Goal: Task Accomplishment & Management: Manage account settings

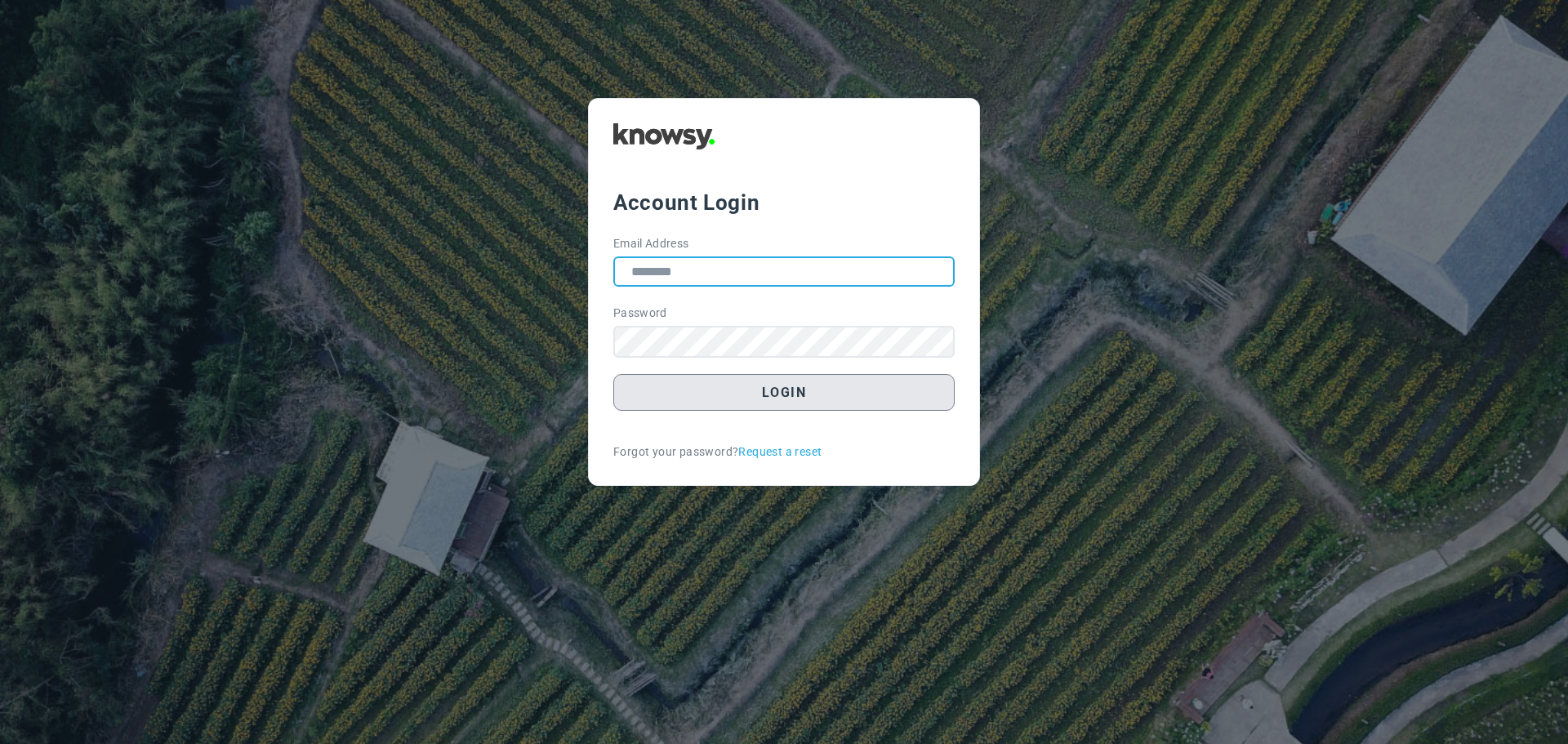
type input "**********"
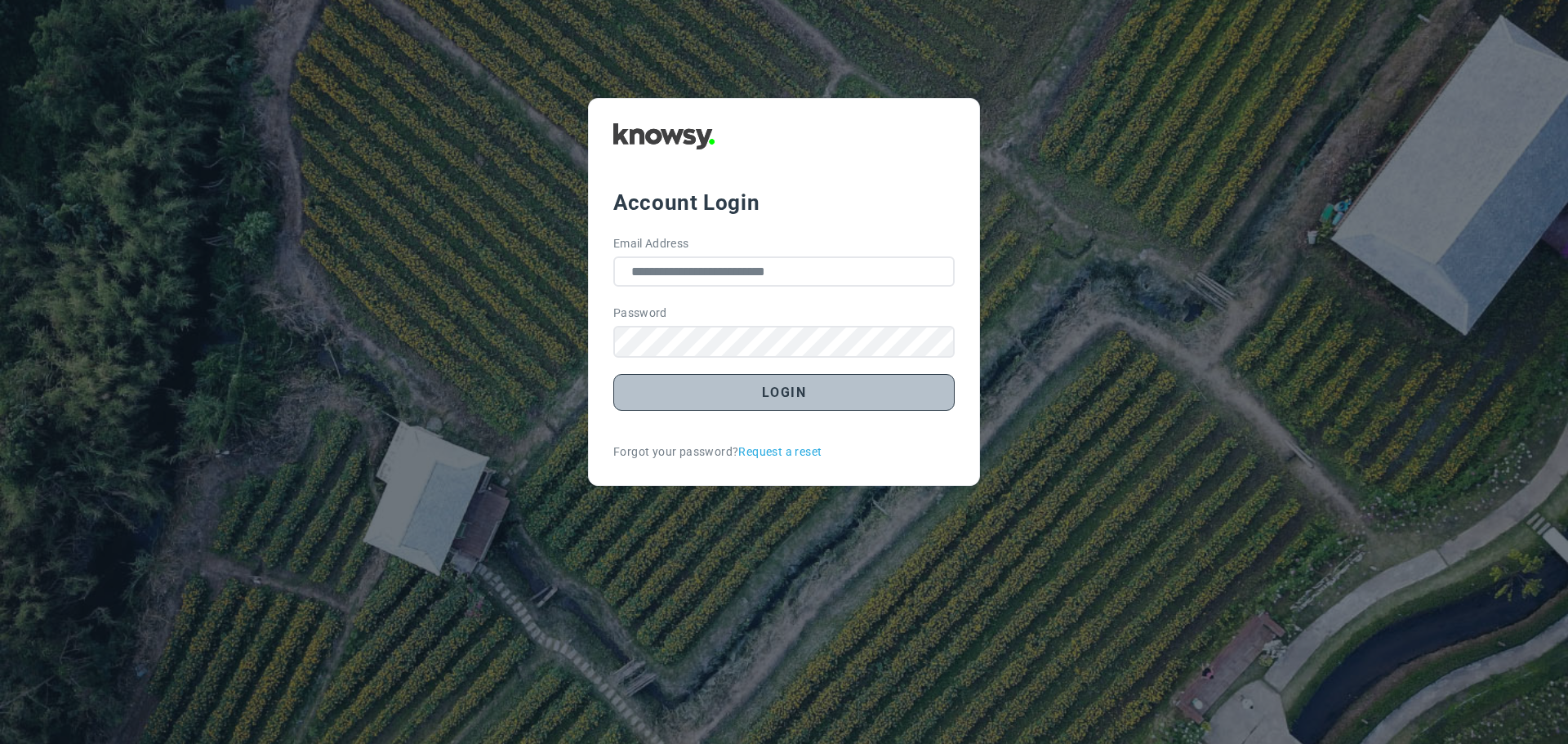
click at [770, 394] on button "Login" at bounding box center [784, 393] width 341 height 37
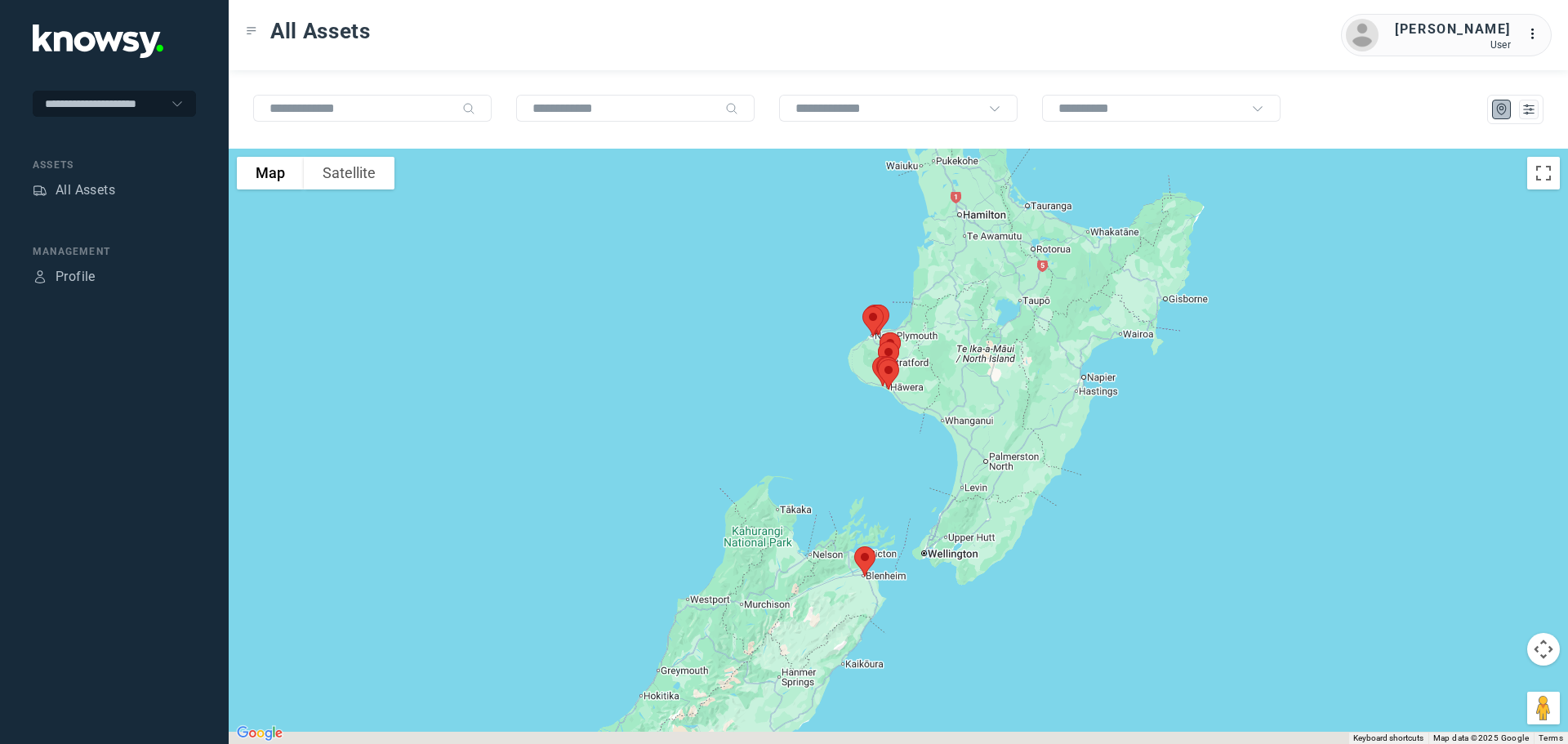
drag, startPoint x: 957, startPoint y: 408, endPoint x: 950, endPoint y: 273, distance: 135.2
click at [950, 273] on div at bounding box center [898, 446] width 1340 height 596
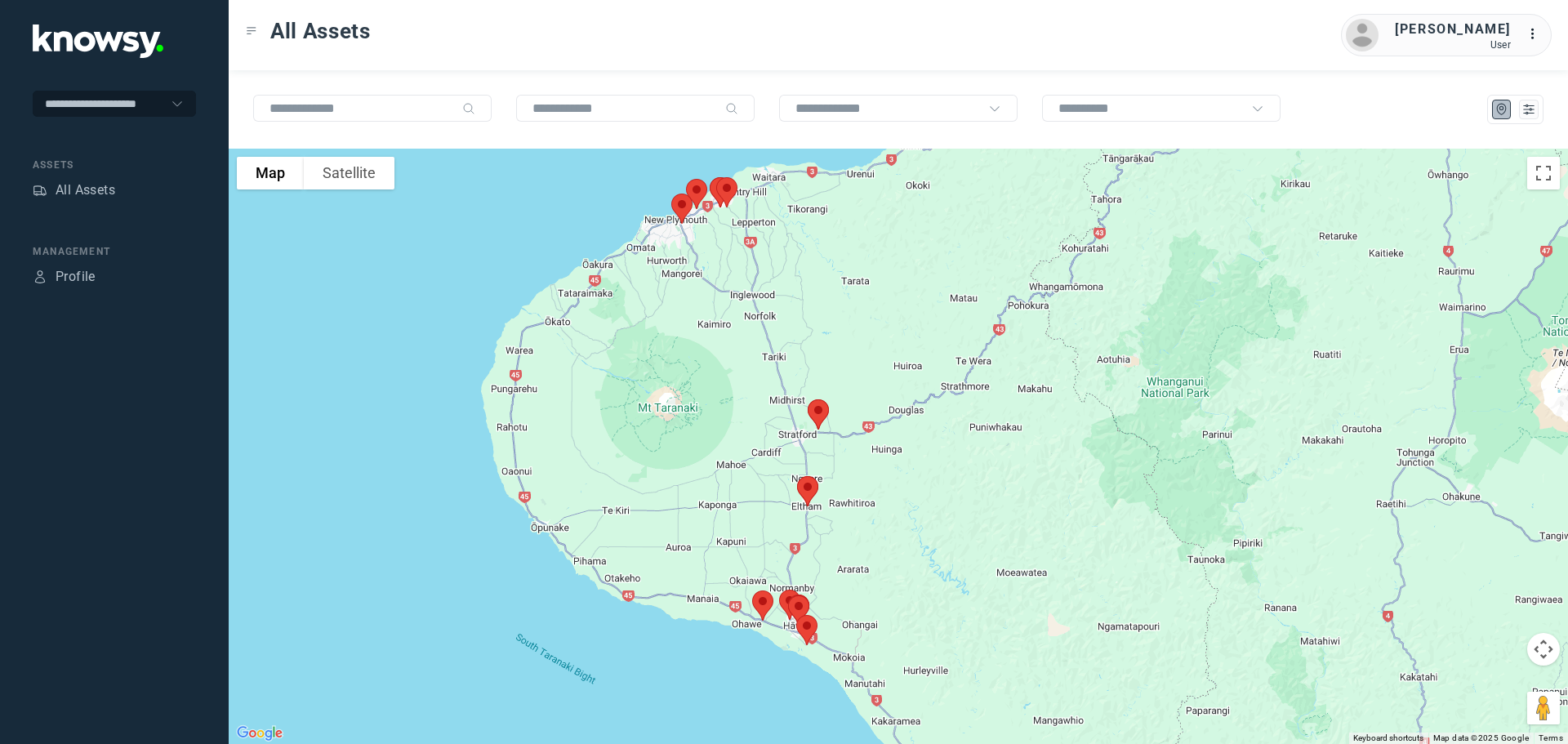
drag, startPoint x: 617, startPoint y: 276, endPoint x: 831, endPoint y: 264, distance: 214.3
click at [839, 261] on div at bounding box center [898, 446] width 1340 height 596
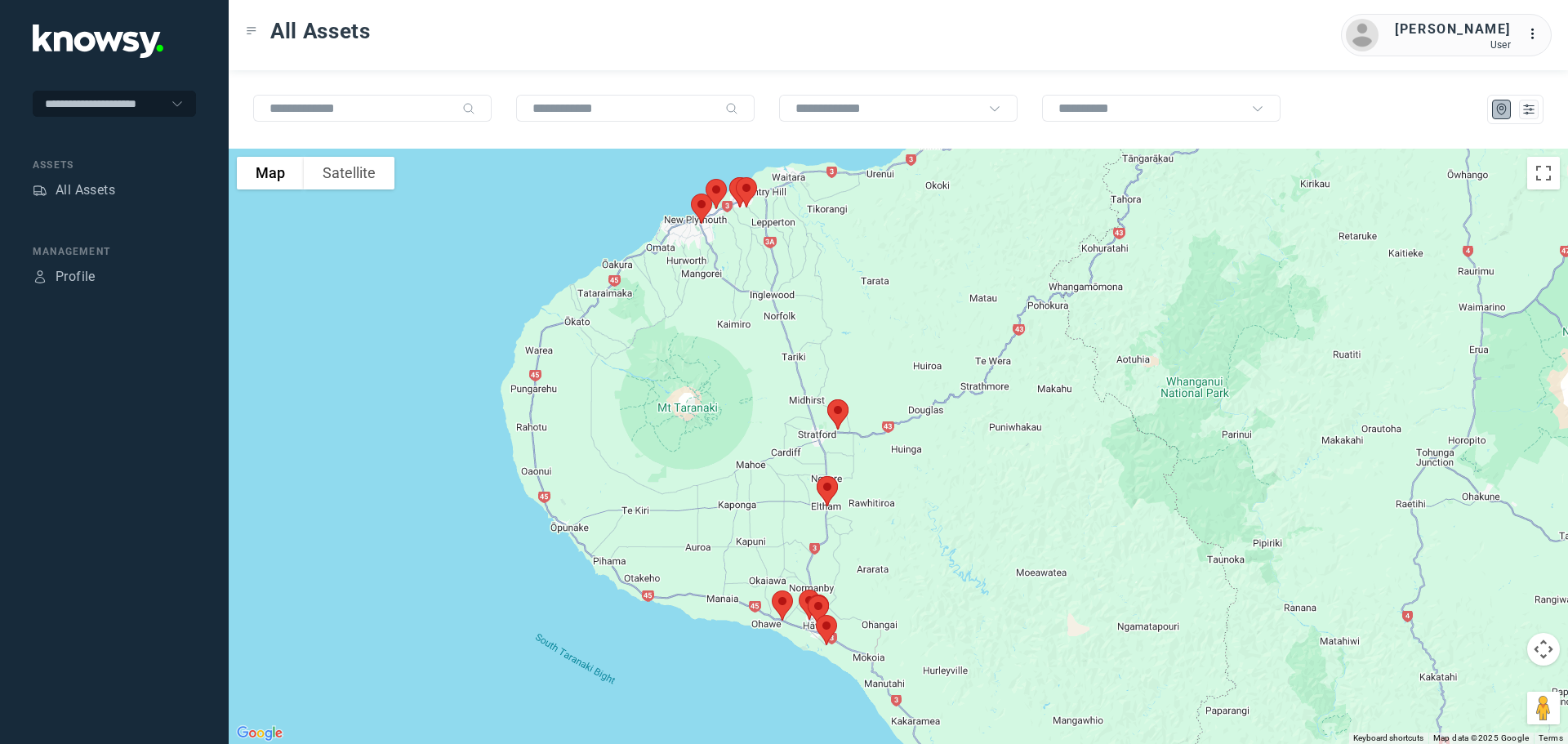
click at [838, 407] on img at bounding box center [838, 414] width 35 height 43
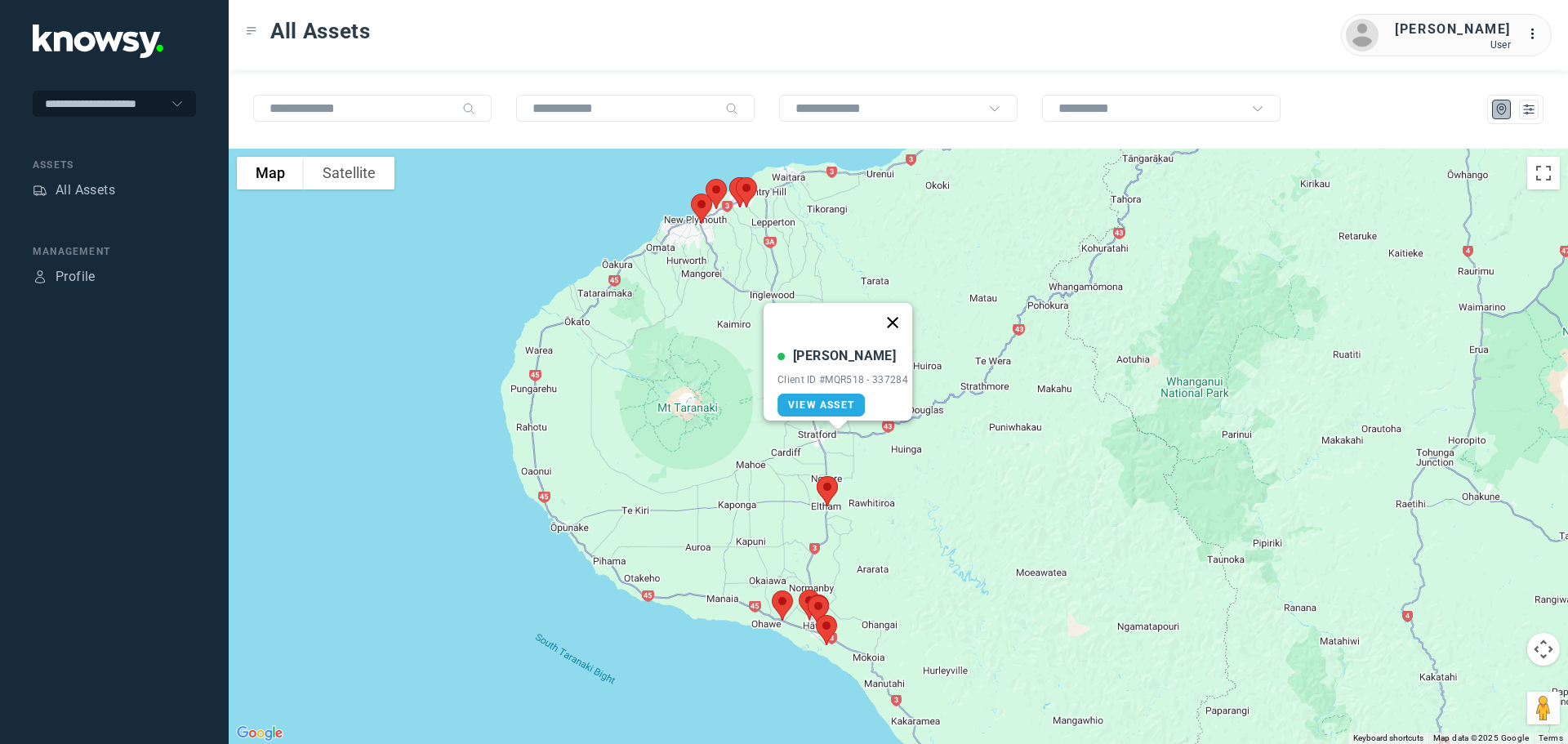
click at [898, 316] on button "Close" at bounding box center [892, 323] width 40 height 40
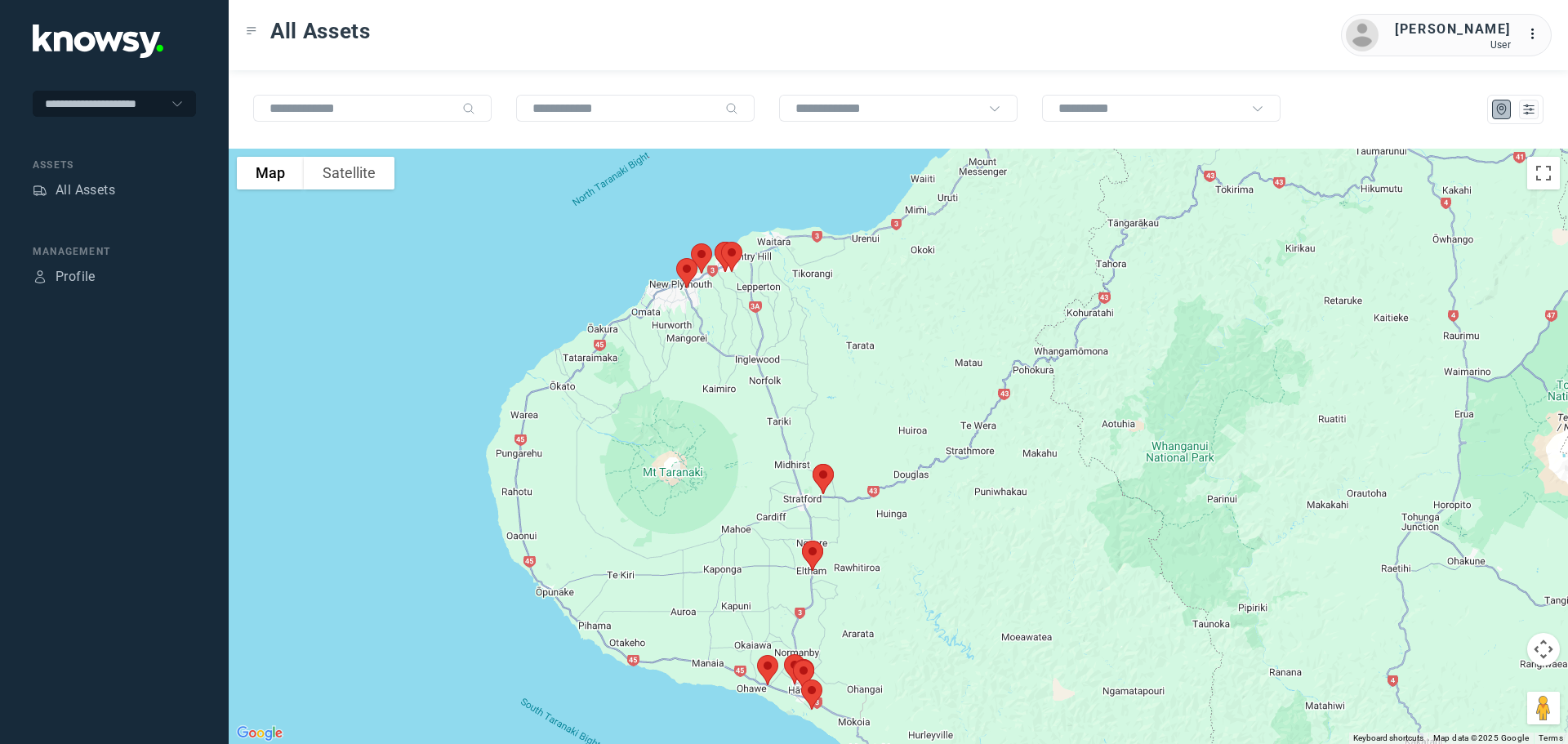
drag, startPoint x: 741, startPoint y: 282, endPoint x: 727, endPoint y: 350, distance: 69.4
click at [727, 350] on div at bounding box center [898, 446] width 1340 height 596
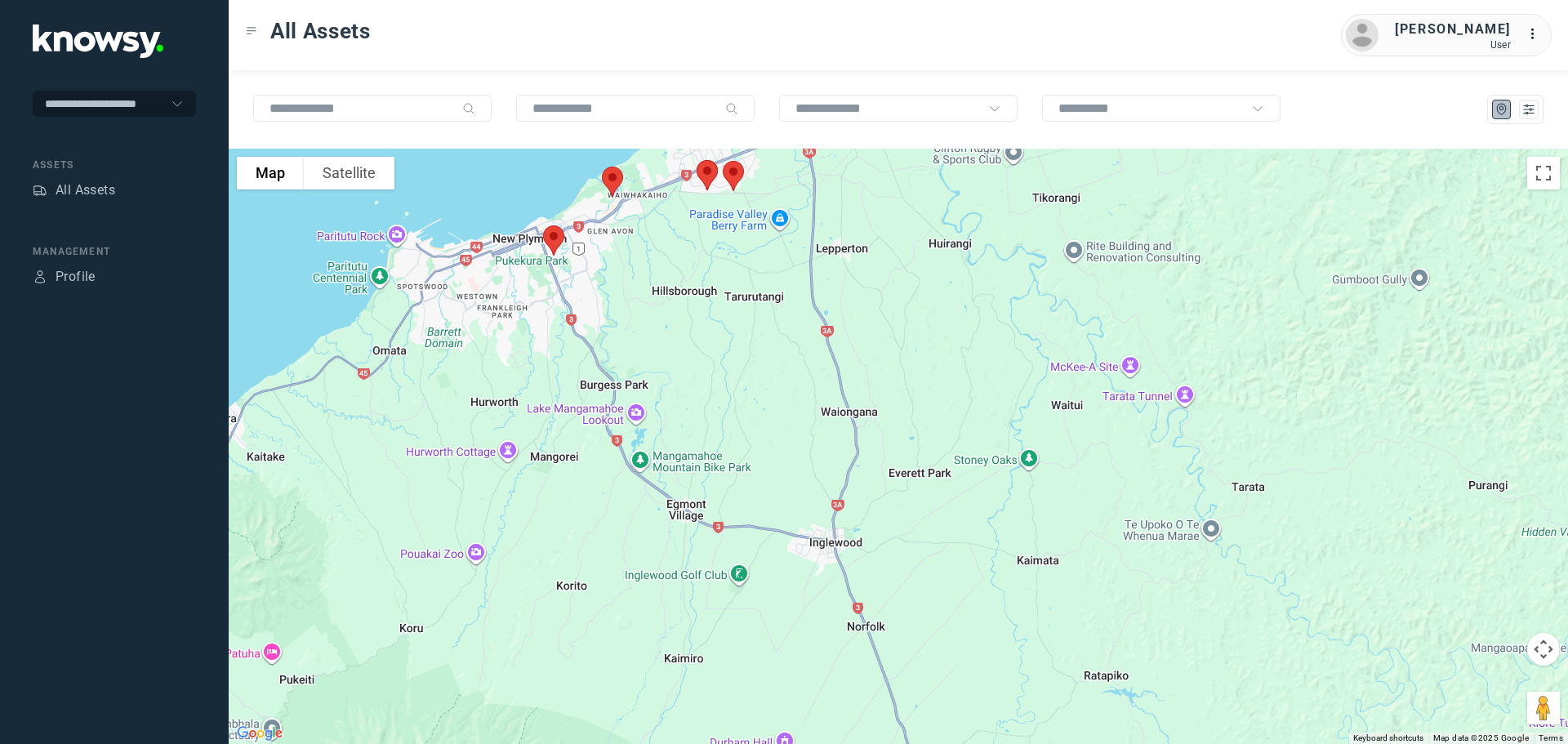
drag, startPoint x: 730, startPoint y: 273, endPoint x: 733, endPoint y: 416, distance: 143.0
click at [733, 416] on div at bounding box center [898, 446] width 1340 height 596
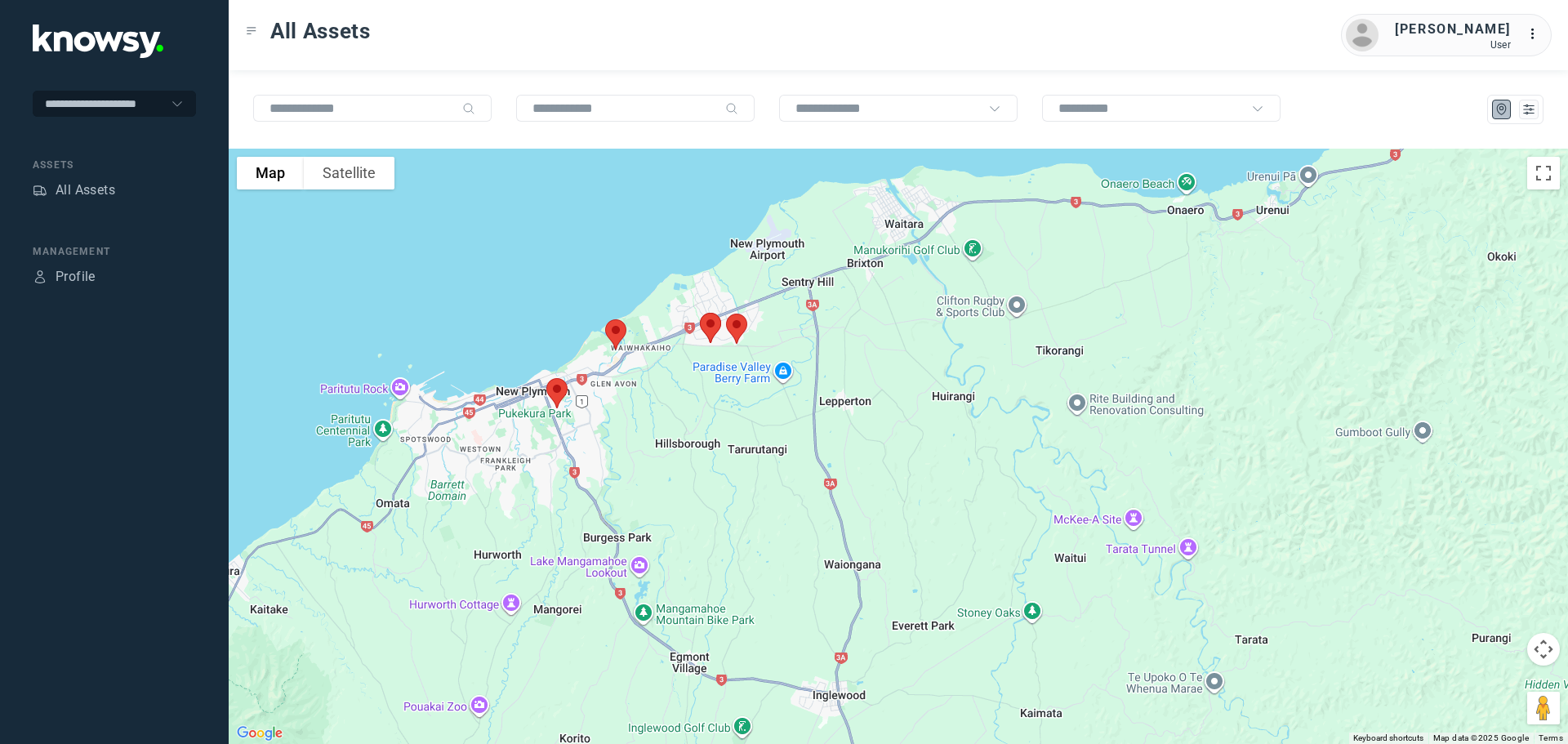
click at [736, 324] on img at bounding box center [736, 329] width 35 height 43
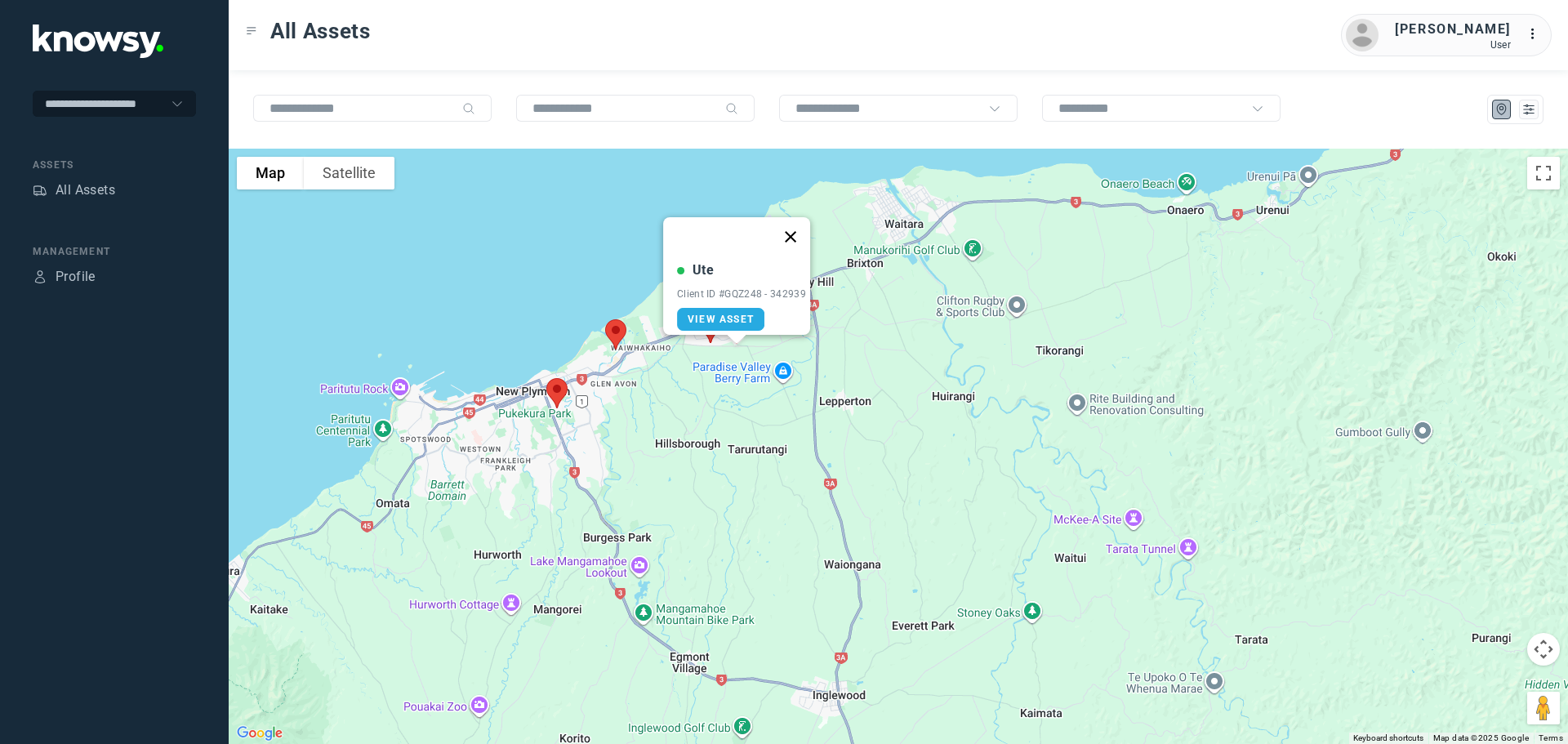
click at [799, 226] on button "Close" at bounding box center [790, 237] width 40 height 40
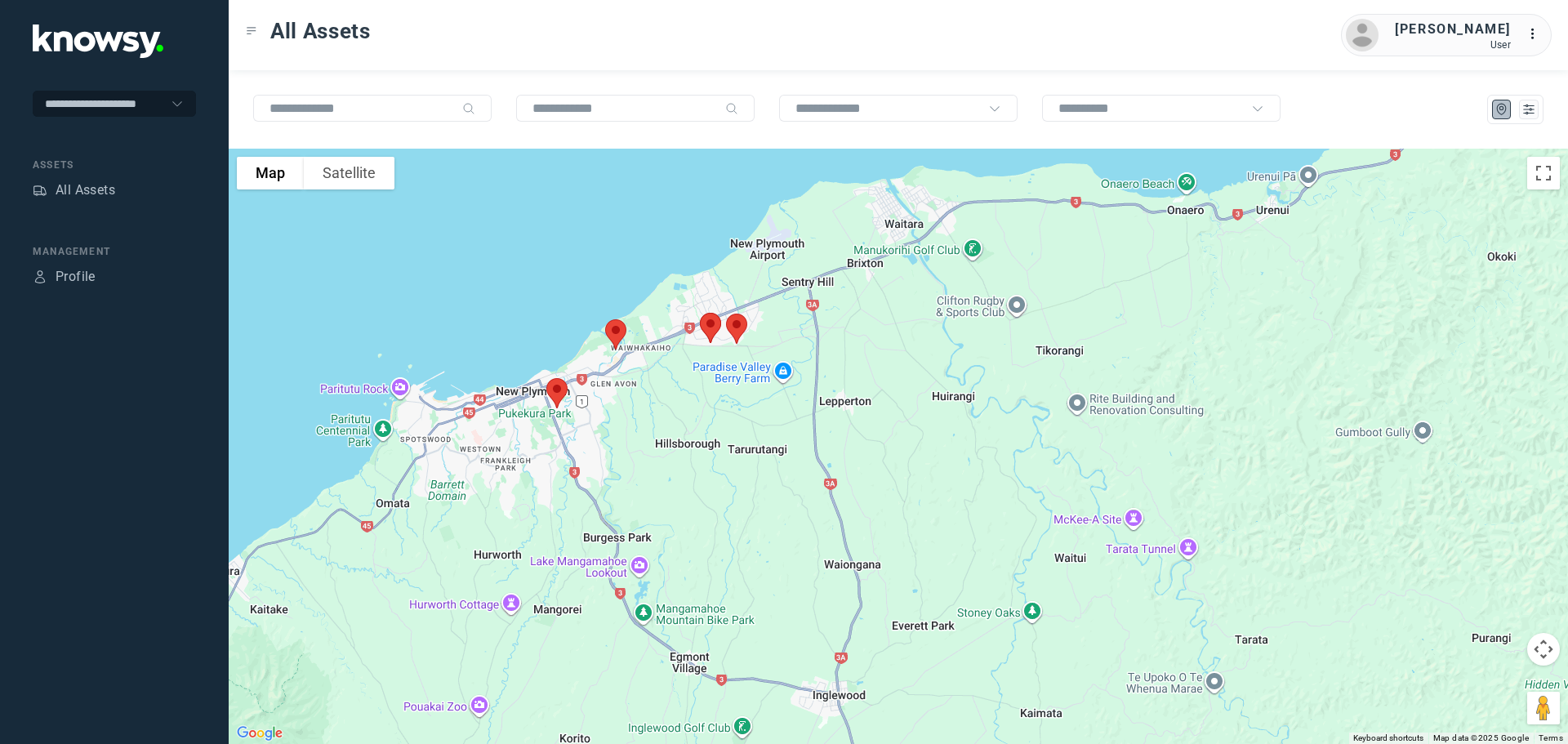
click at [709, 324] on img at bounding box center [710, 328] width 35 height 43
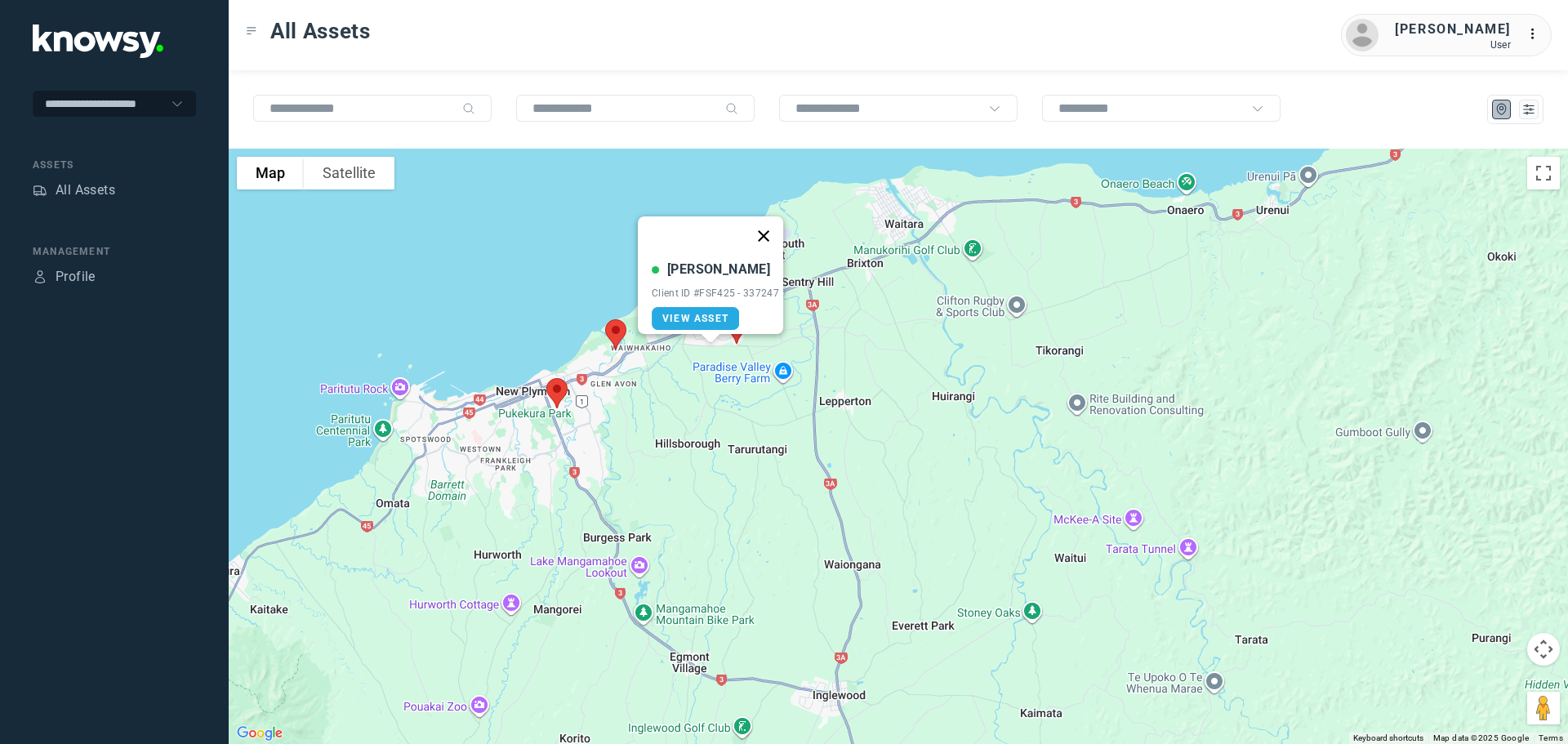
click at [766, 227] on button "Close" at bounding box center [763, 236] width 40 height 40
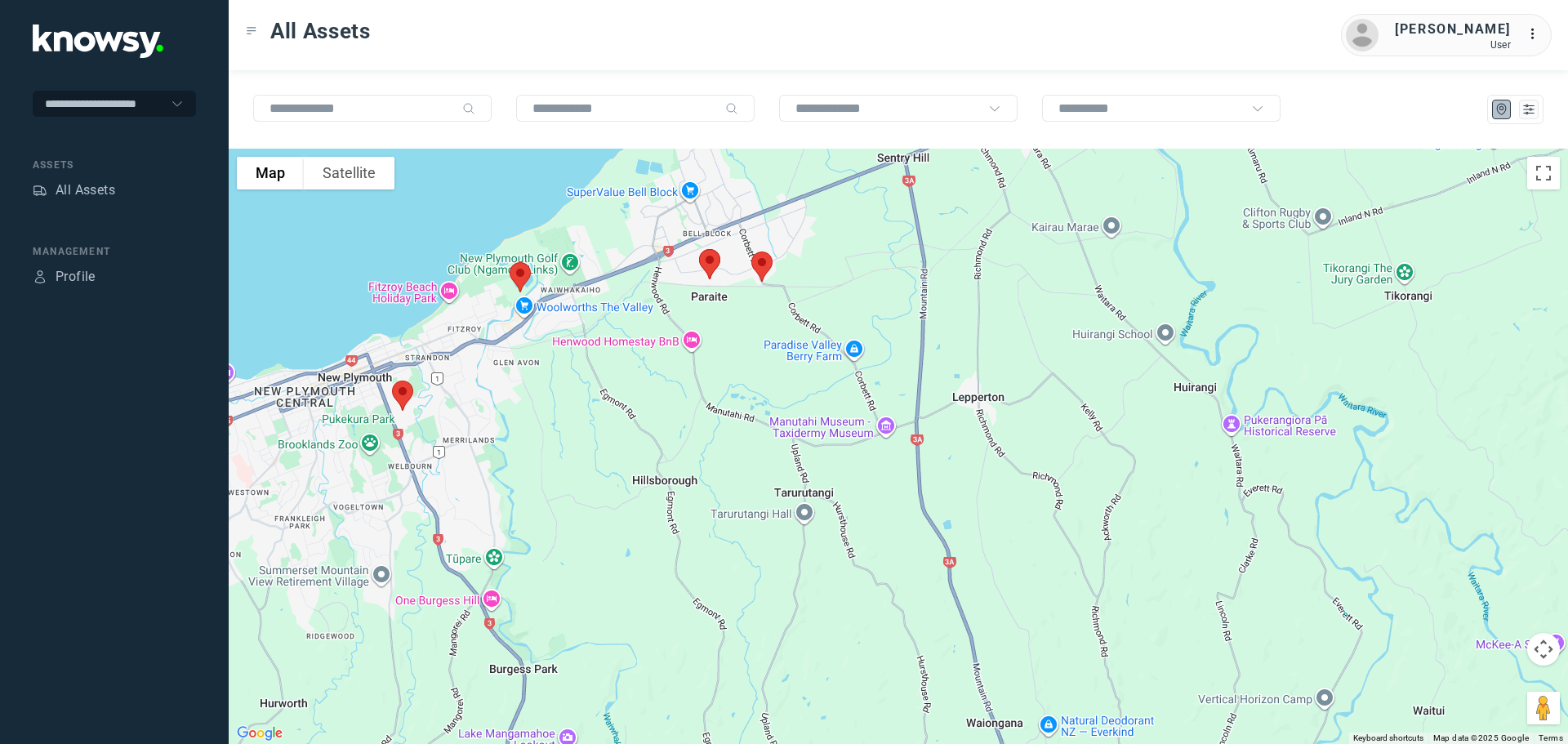
click at [517, 273] on img at bounding box center [520, 276] width 35 height 43
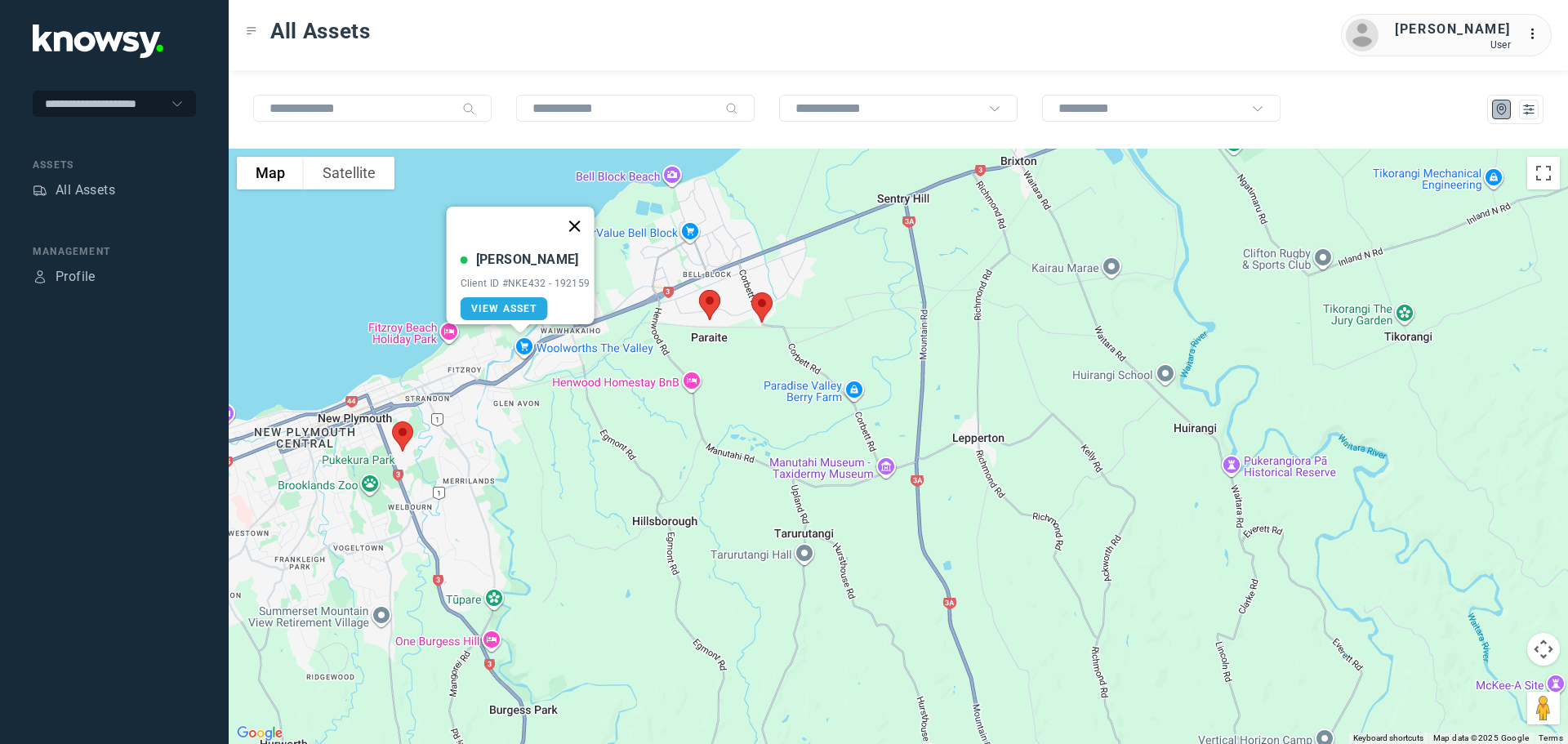
click at [581, 220] on button "Close" at bounding box center [574, 226] width 40 height 40
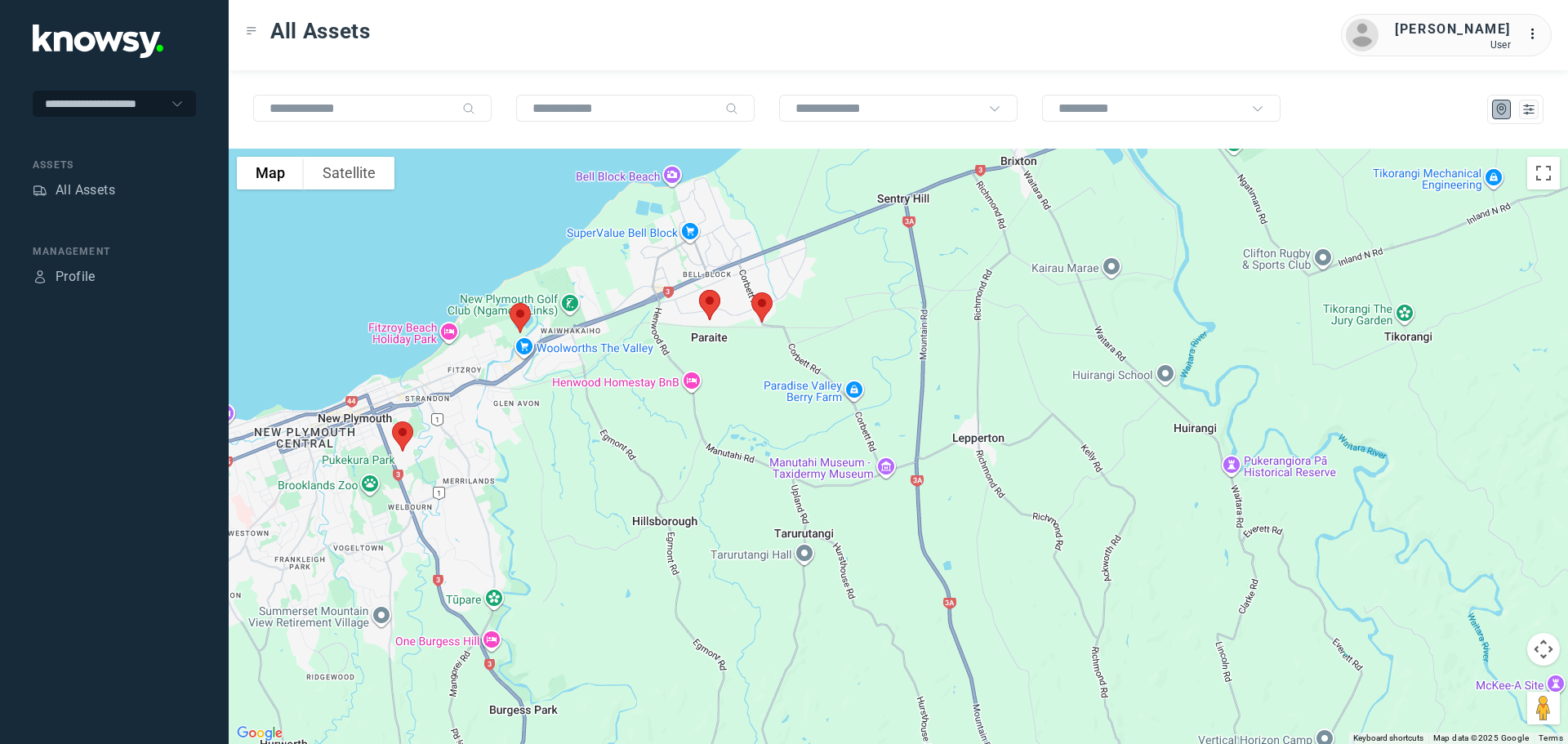
click at [399, 436] on img at bounding box center [403, 436] width 35 height 43
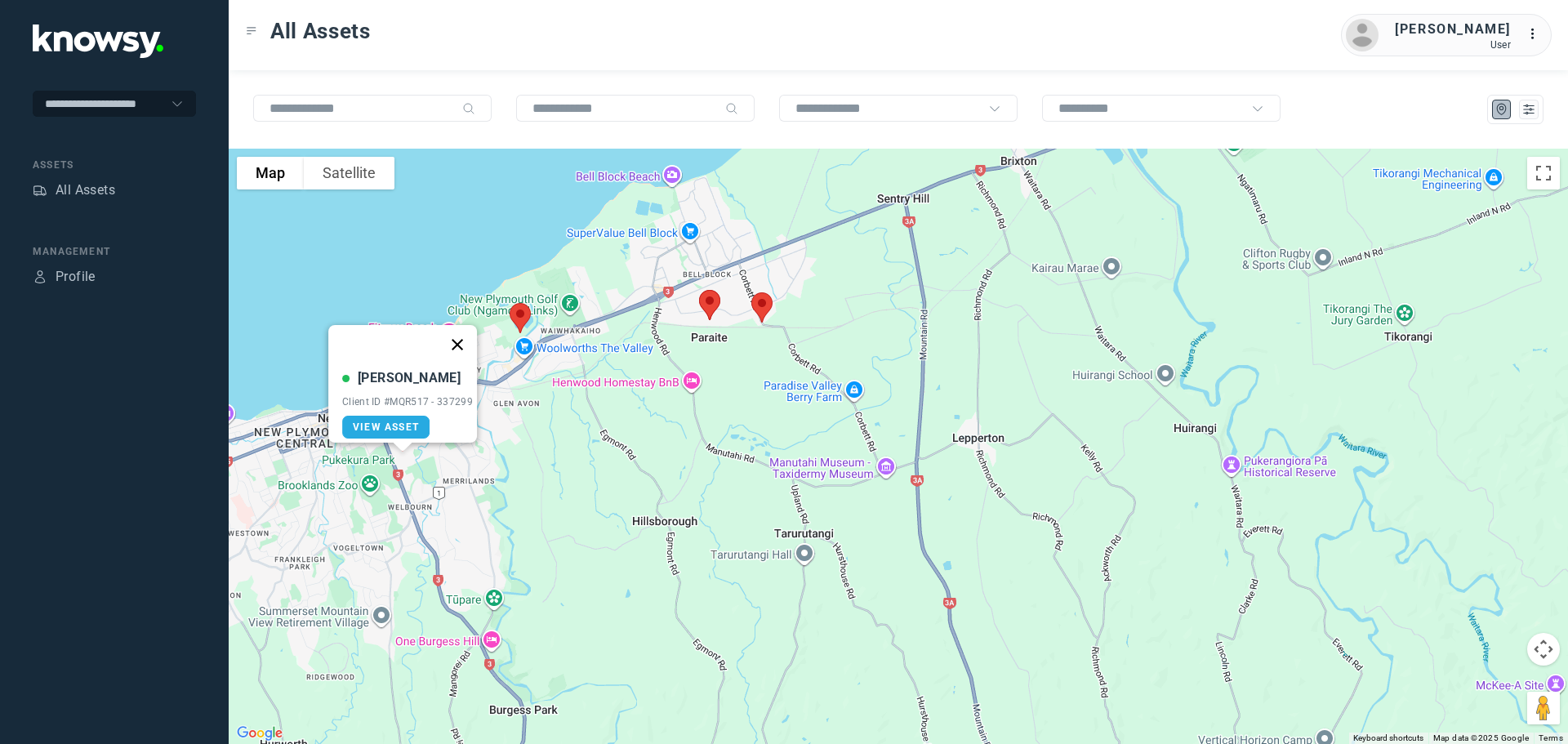
click at [463, 335] on button "Close" at bounding box center [458, 345] width 40 height 40
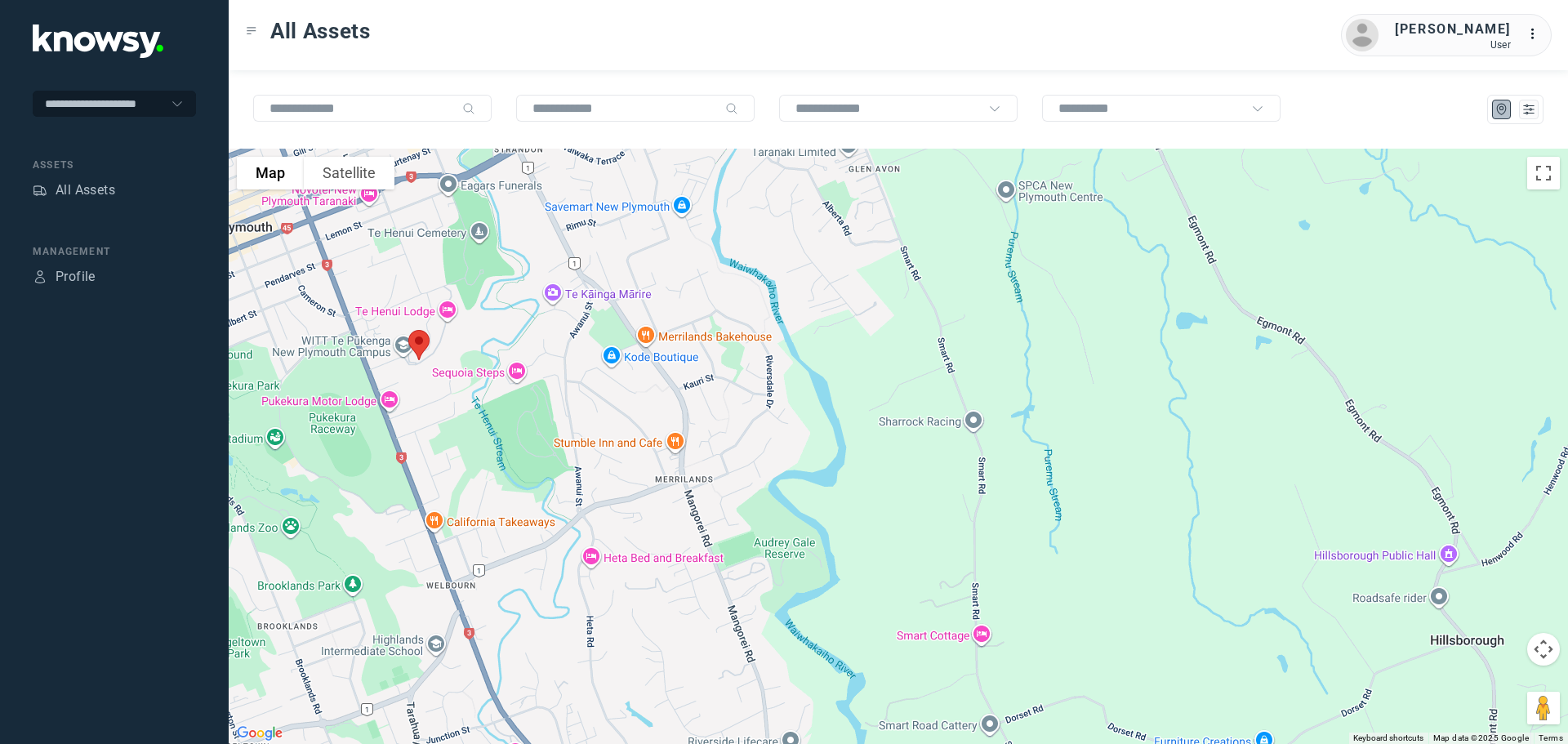
drag, startPoint x: 346, startPoint y: 273, endPoint x: 436, endPoint y: 385, distance: 143.7
click at [436, 385] on div at bounding box center [898, 446] width 1340 height 596
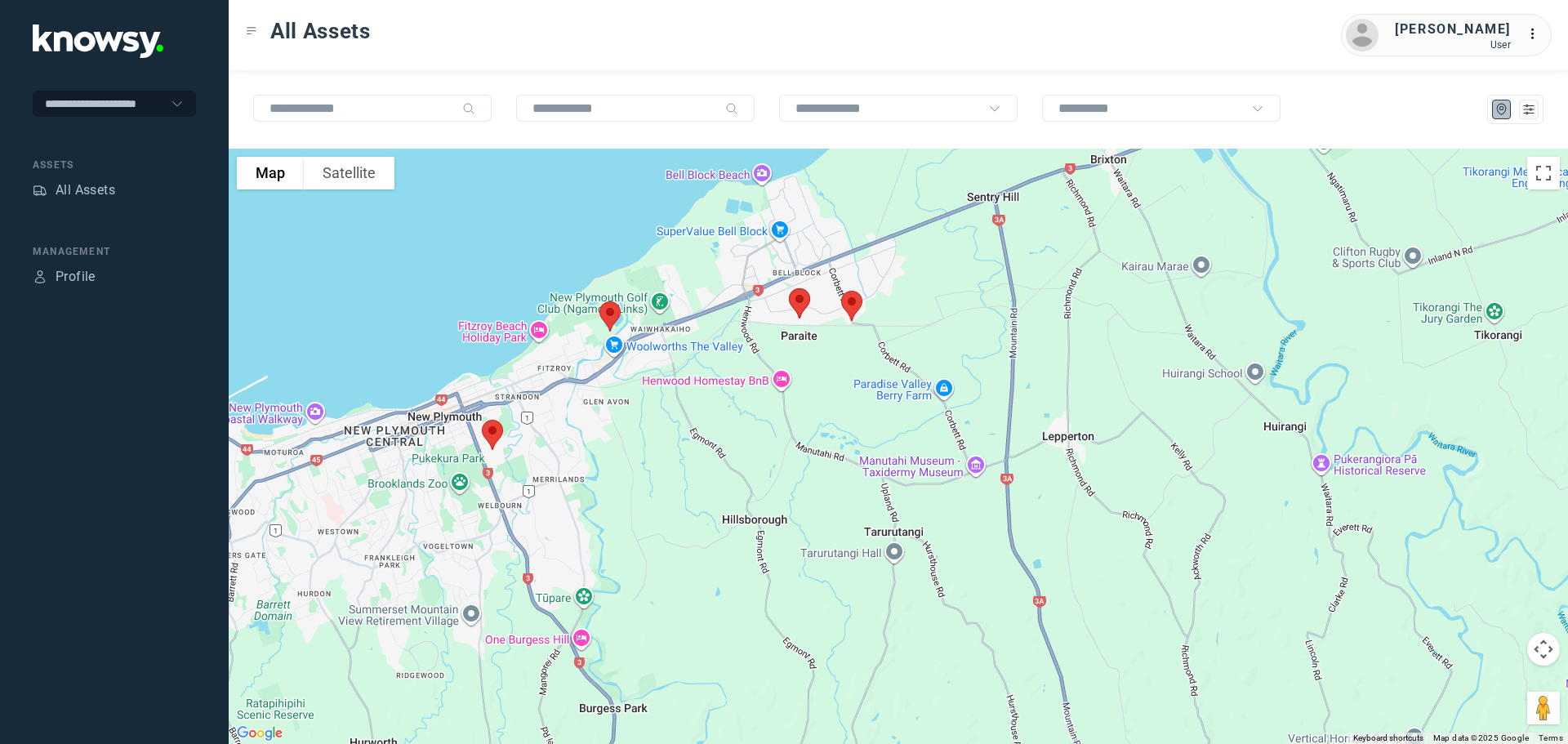
drag, startPoint x: 603, startPoint y: 272, endPoint x: 631, endPoint y: 367, distance: 99.0
click at [631, 367] on div at bounding box center [898, 446] width 1340 height 596
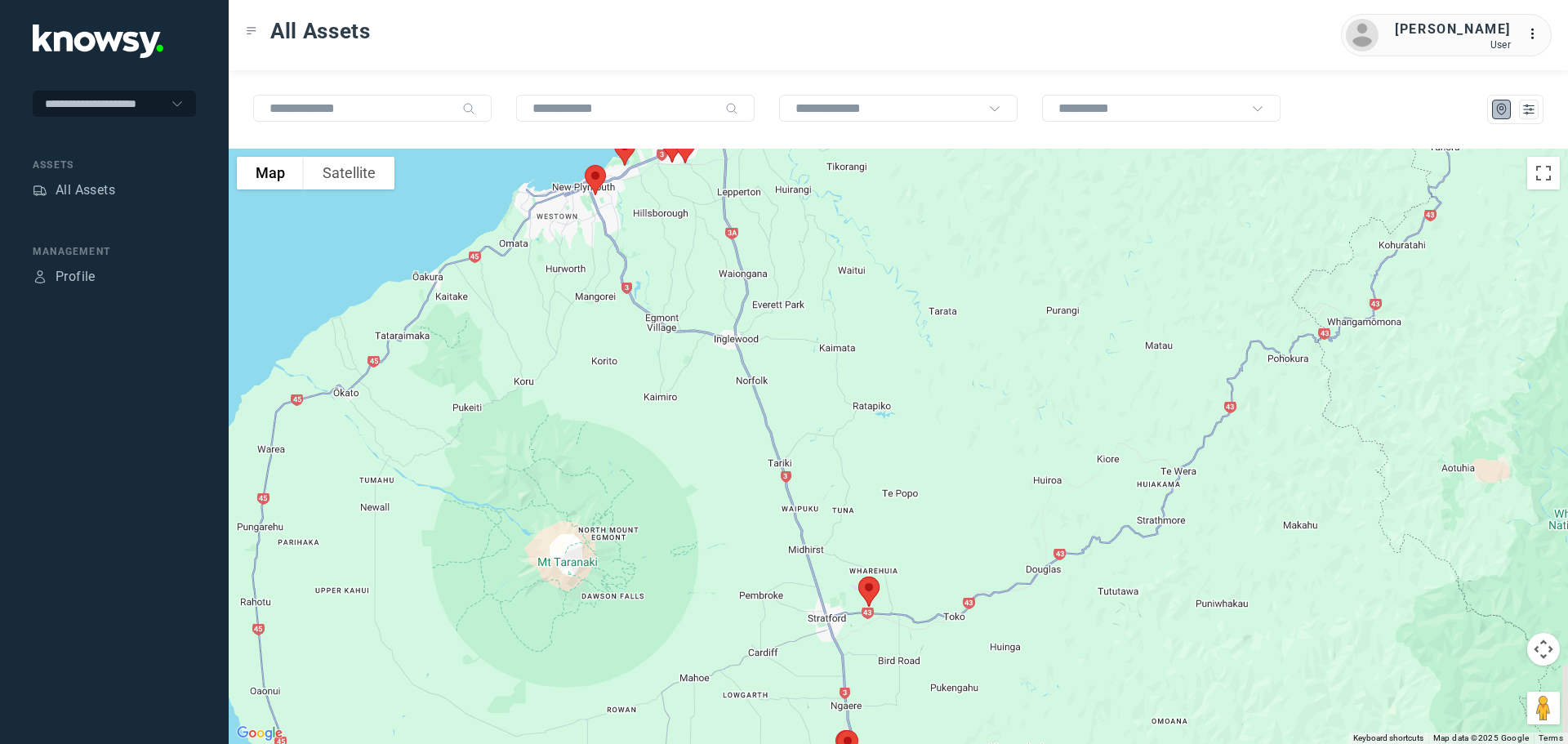
drag, startPoint x: 623, startPoint y: 485, endPoint x: 621, endPoint y: 308, distance: 177.0
click at [621, 308] on div at bounding box center [898, 446] width 1340 height 596
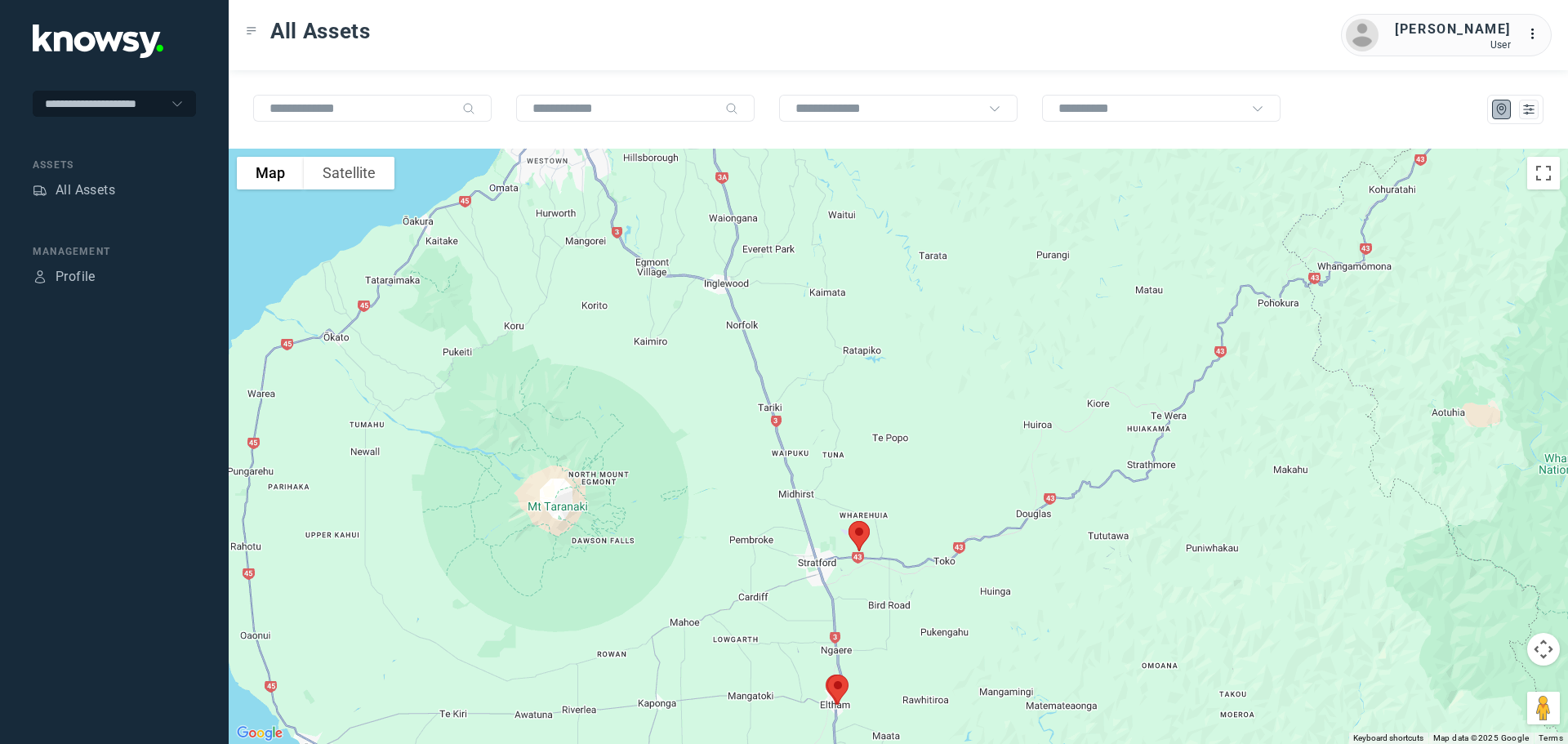
drag, startPoint x: 681, startPoint y: 402, endPoint x: 656, endPoint y: 289, distance: 115.7
click at [656, 289] on div at bounding box center [898, 446] width 1340 height 596
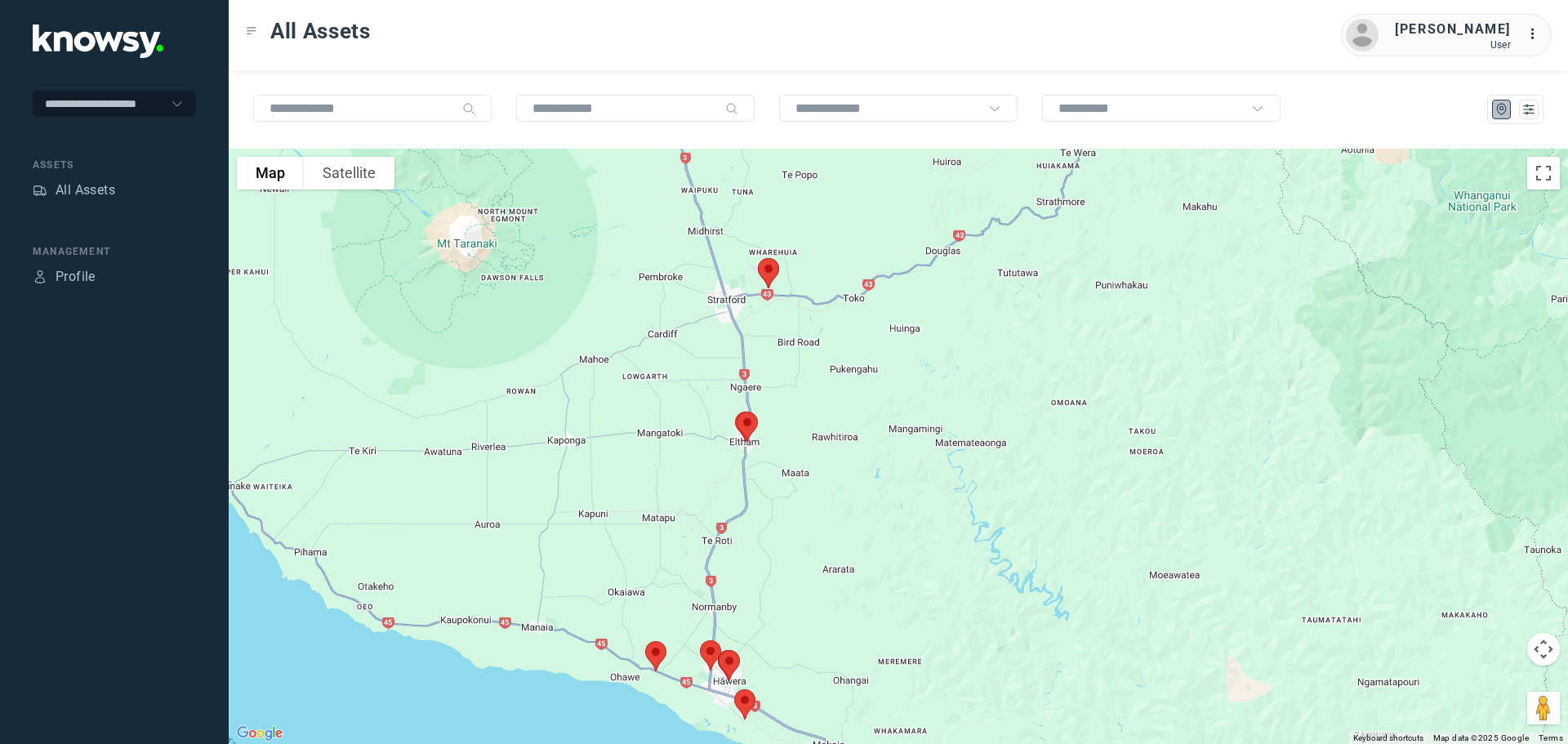
drag, startPoint x: 779, startPoint y: 478, endPoint x: 729, endPoint y: 350, distance: 137.4
click at [730, 351] on div at bounding box center [898, 446] width 1340 height 596
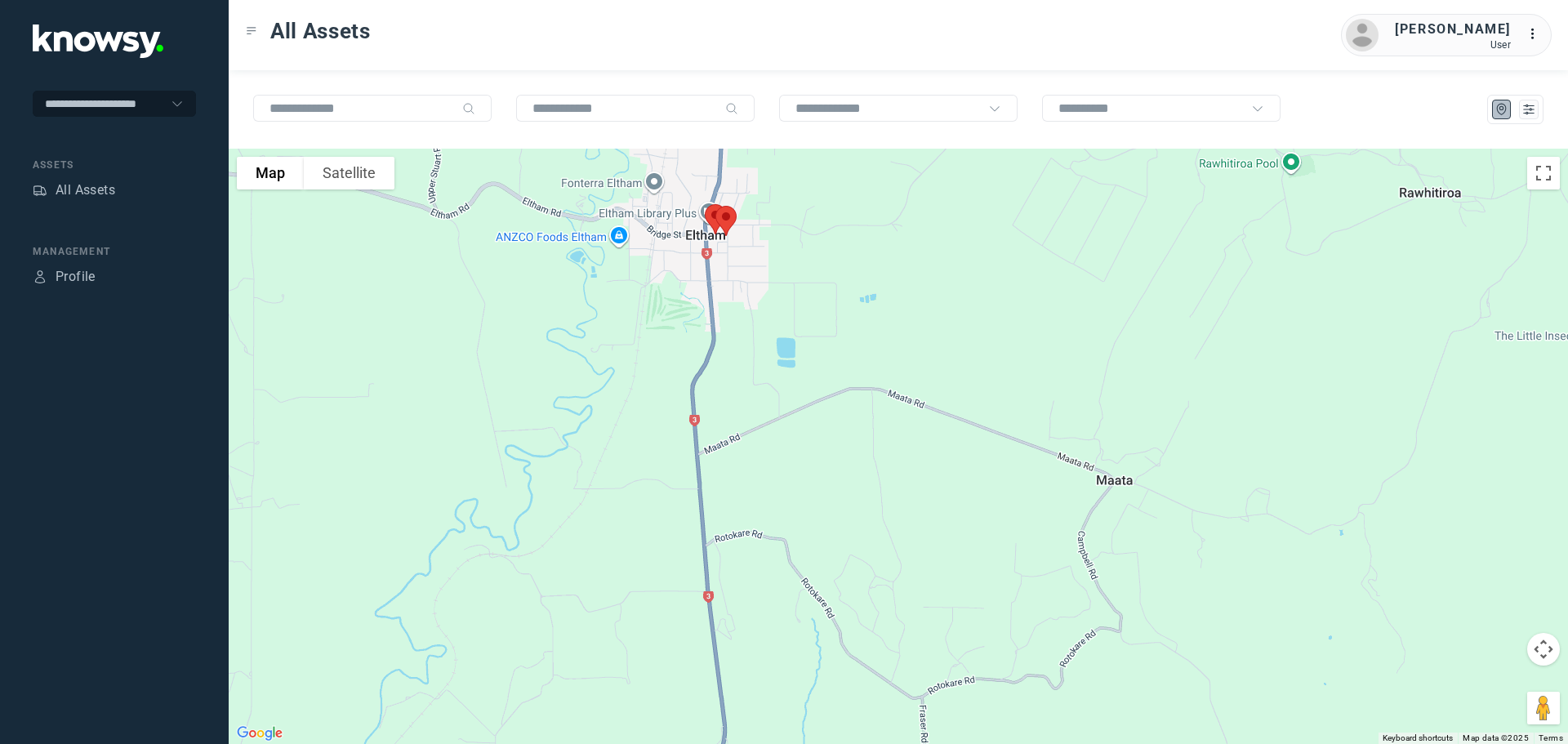
drag, startPoint x: 645, startPoint y: 259, endPoint x: 724, endPoint y: 276, distance: 80.8
click at [724, 276] on div at bounding box center [898, 446] width 1340 height 596
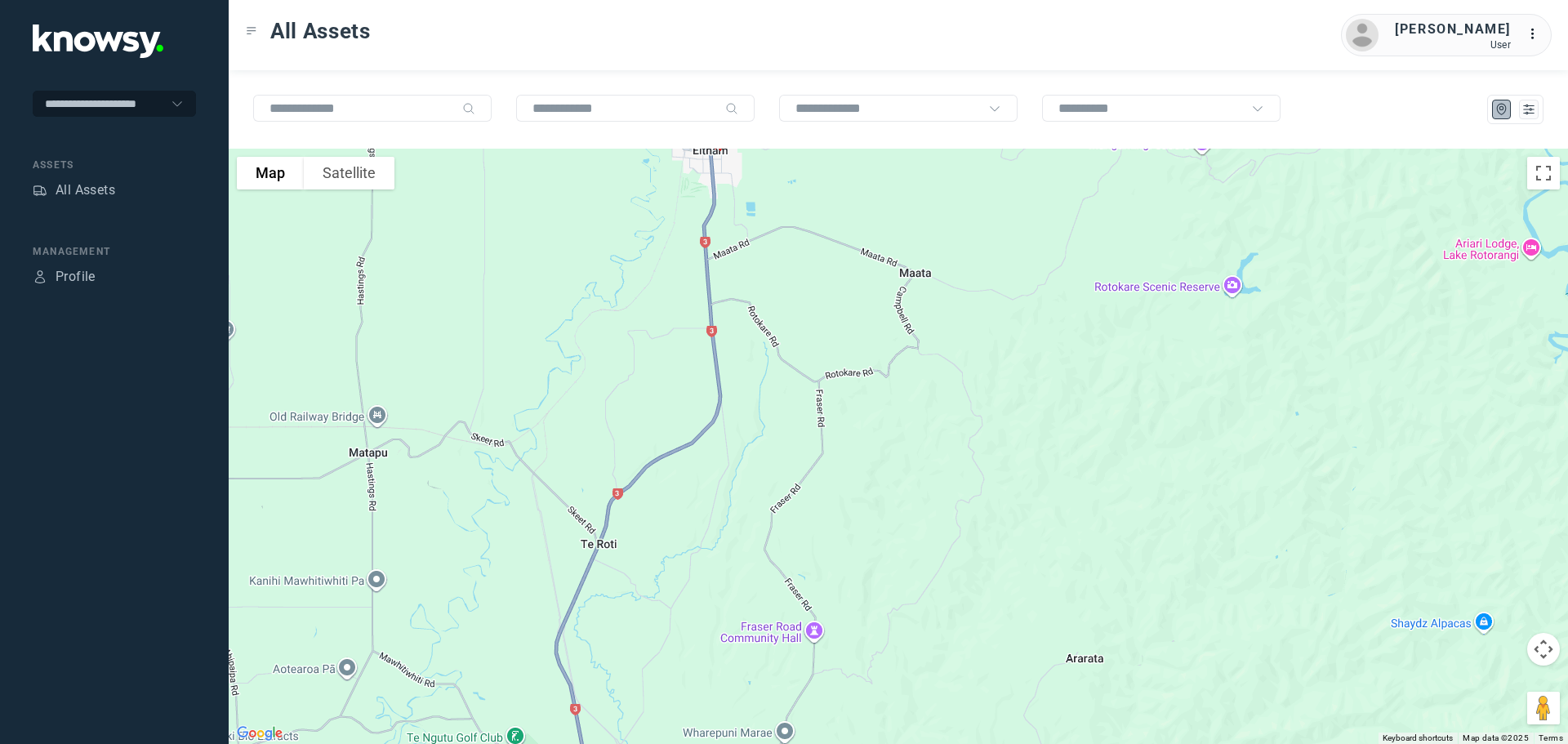
drag, startPoint x: 710, startPoint y: 471, endPoint x: 711, endPoint y: 242, distance: 229.0
click at [711, 244] on div at bounding box center [898, 446] width 1340 height 596
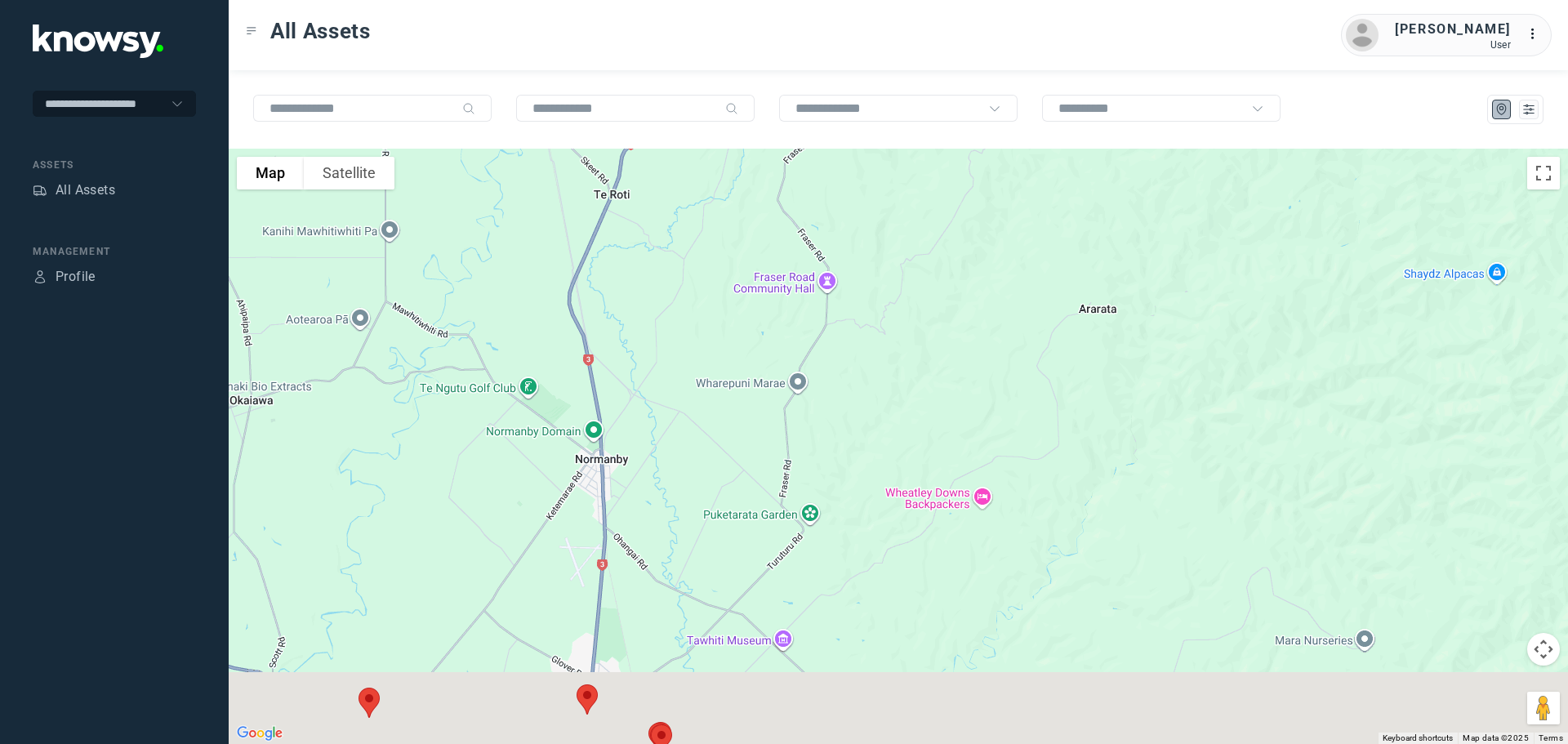
drag, startPoint x: 710, startPoint y: 345, endPoint x: 707, endPoint y: 244, distance: 101.0
click at [707, 244] on div at bounding box center [898, 446] width 1340 height 596
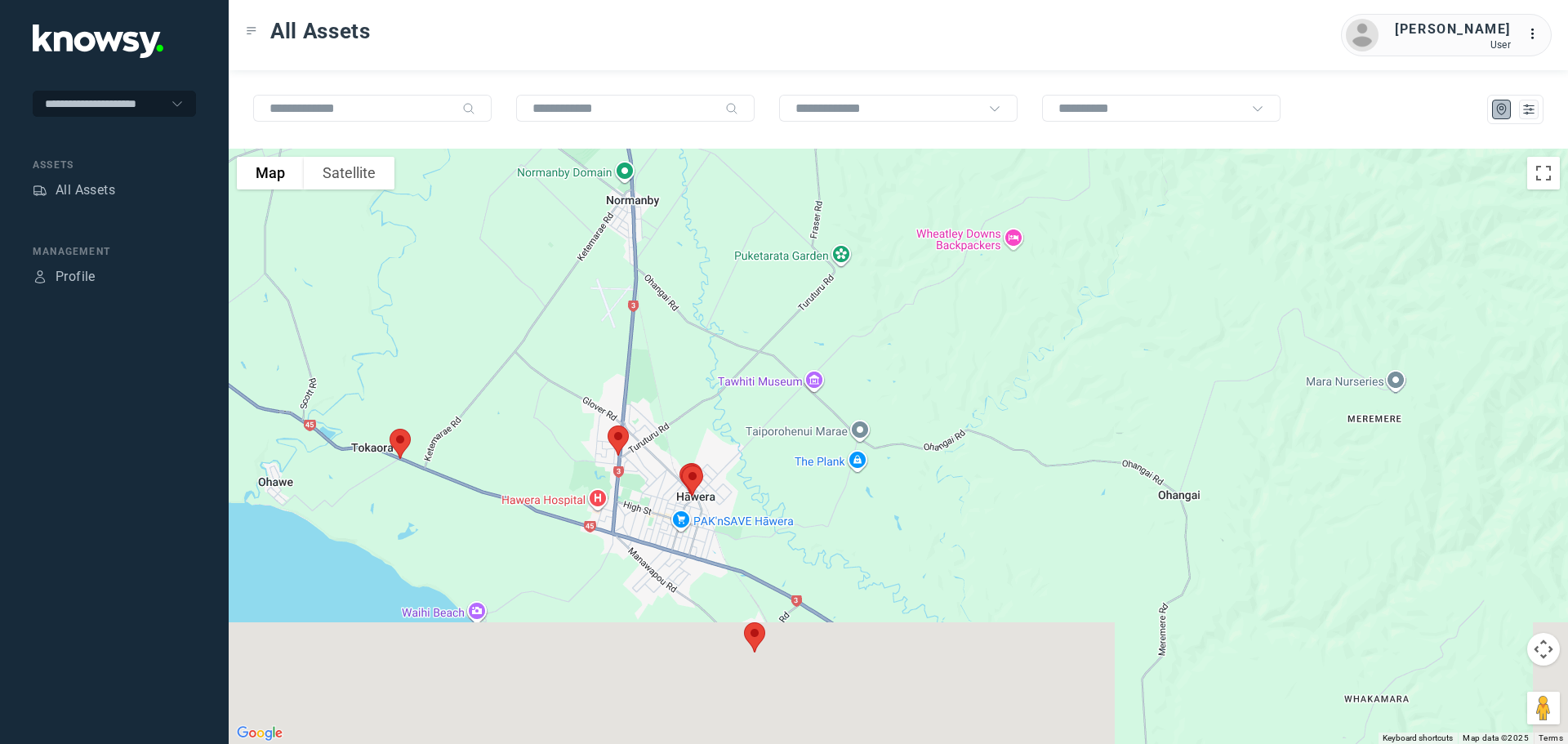
drag, startPoint x: 631, startPoint y: 504, endPoint x: 696, endPoint y: 289, distance: 224.6
click at [695, 291] on div at bounding box center [898, 446] width 1340 height 596
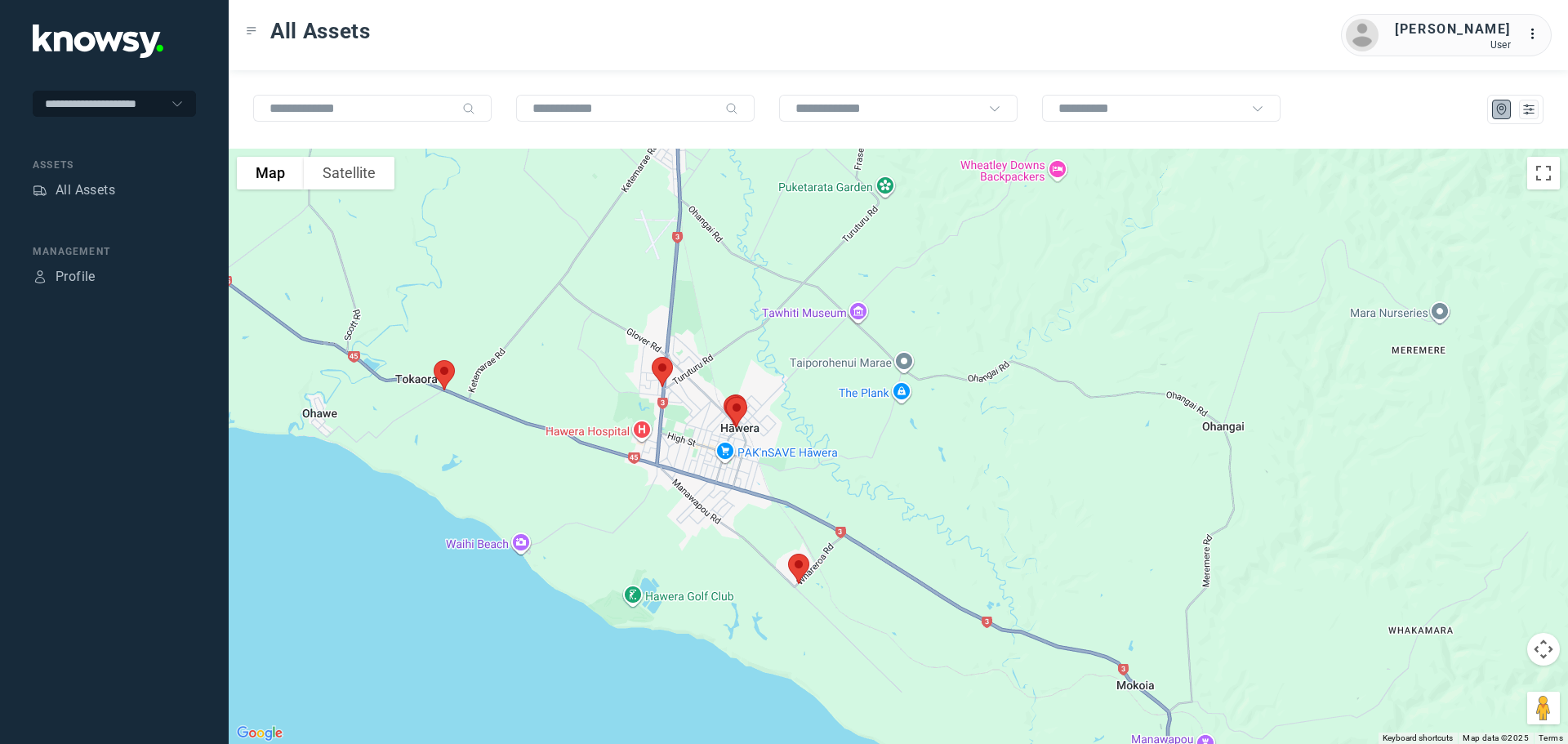
click at [442, 373] on img at bounding box center [444, 375] width 35 height 43
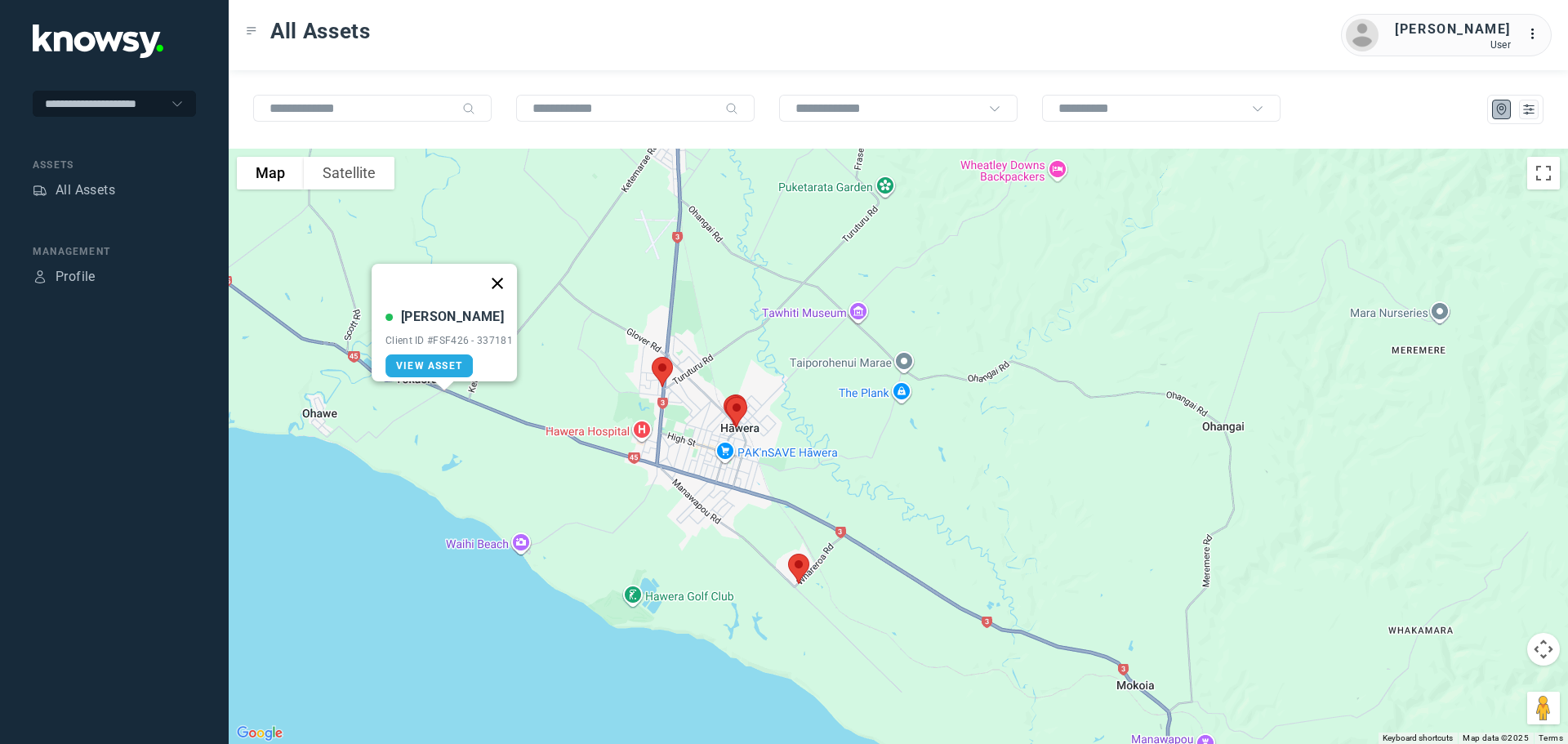
click at [498, 275] on button "Close" at bounding box center [497, 283] width 40 height 40
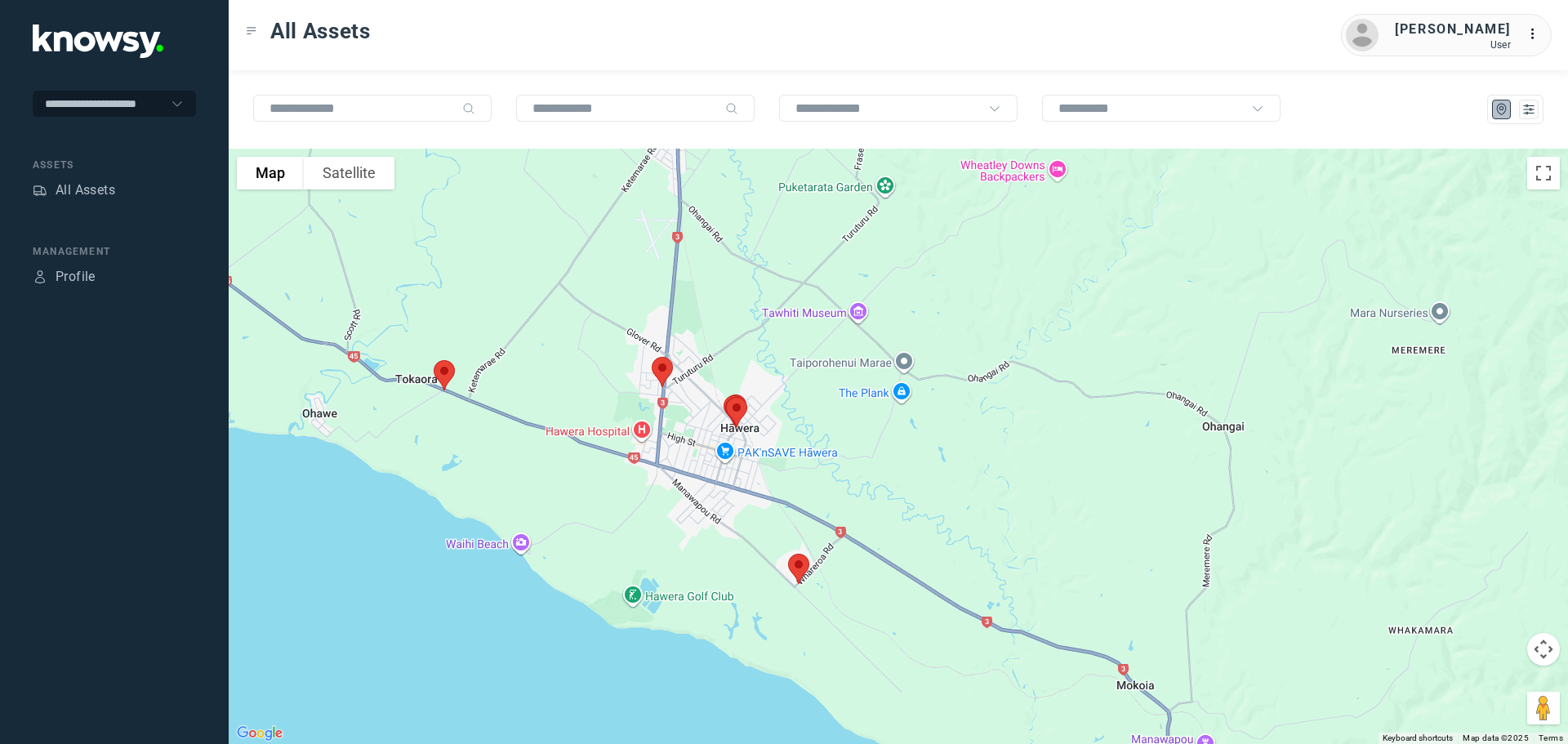
click at [659, 372] on img at bounding box center [662, 372] width 35 height 43
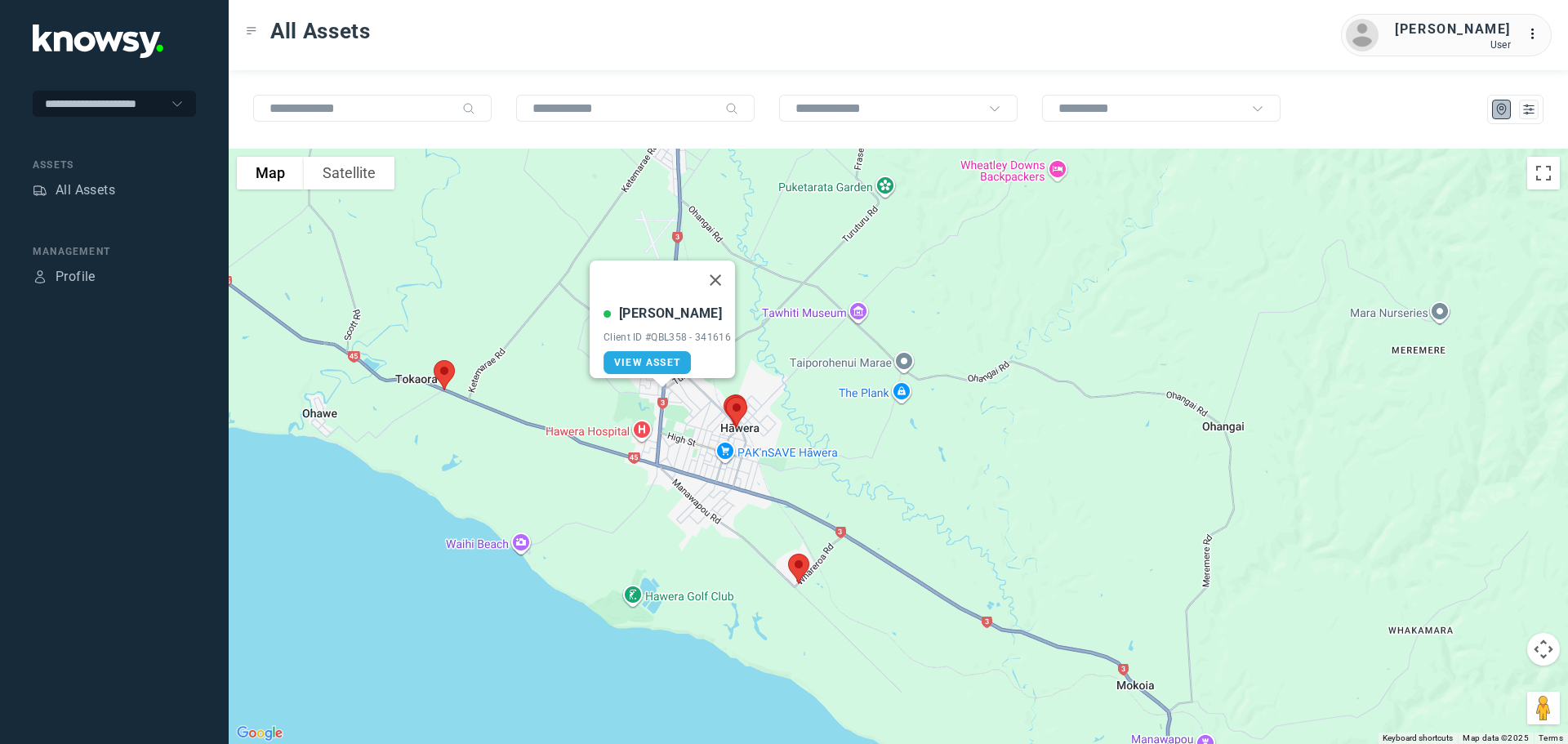
click at [719, 270] on button "Close" at bounding box center [715, 280] width 40 height 40
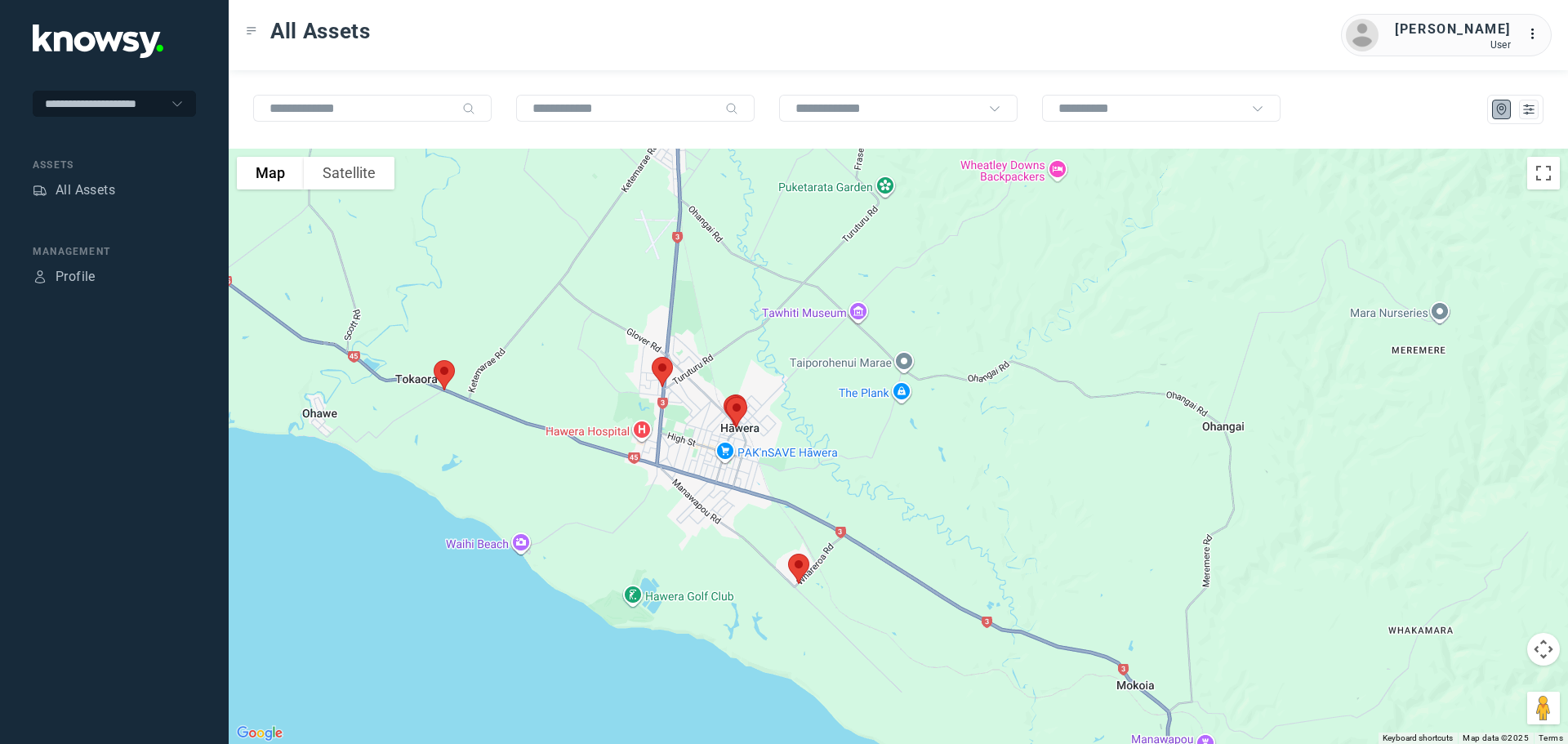
click at [805, 565] on img at bounding box center [799, 569] width 35 height 43
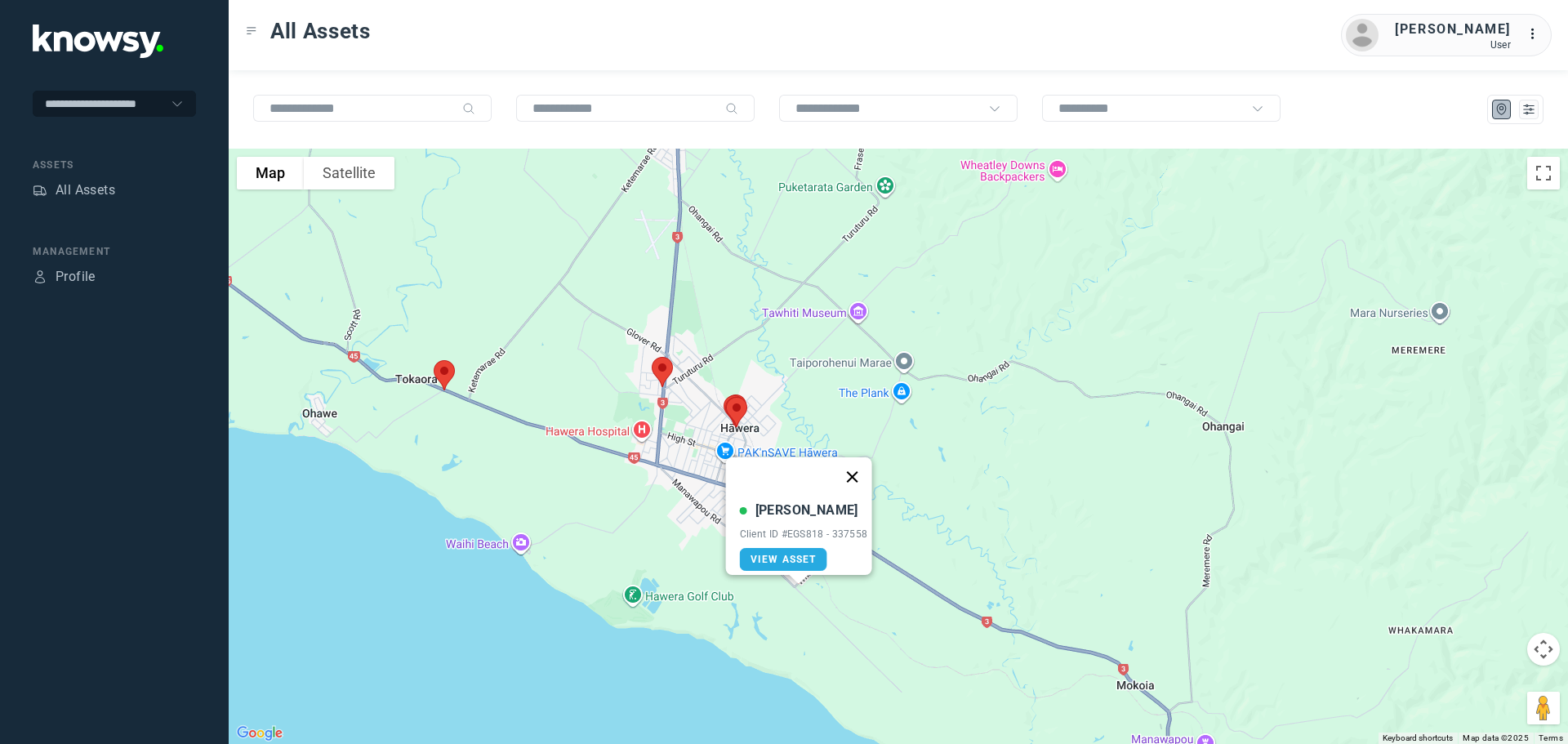
click at [854, 467] on button "Close" at bounding box center [852, 477] width 40 height 40
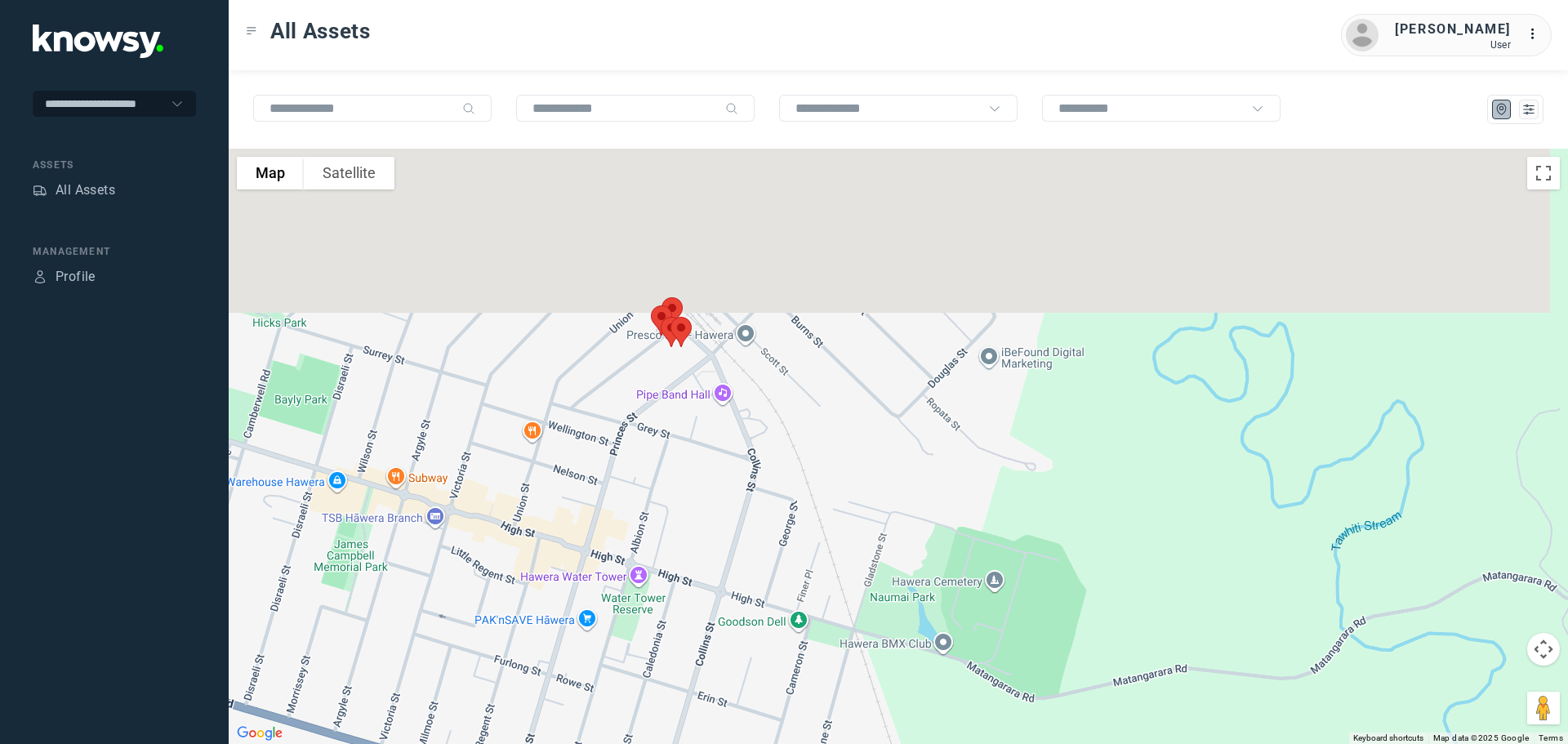
drag, startPoint x: 672, startPoint y: 294, endPoint x: 726, endPoint y: 568, distance: 279.3
click at [725, 568] on div at bounding box center [898, 446] width 1340 height 596
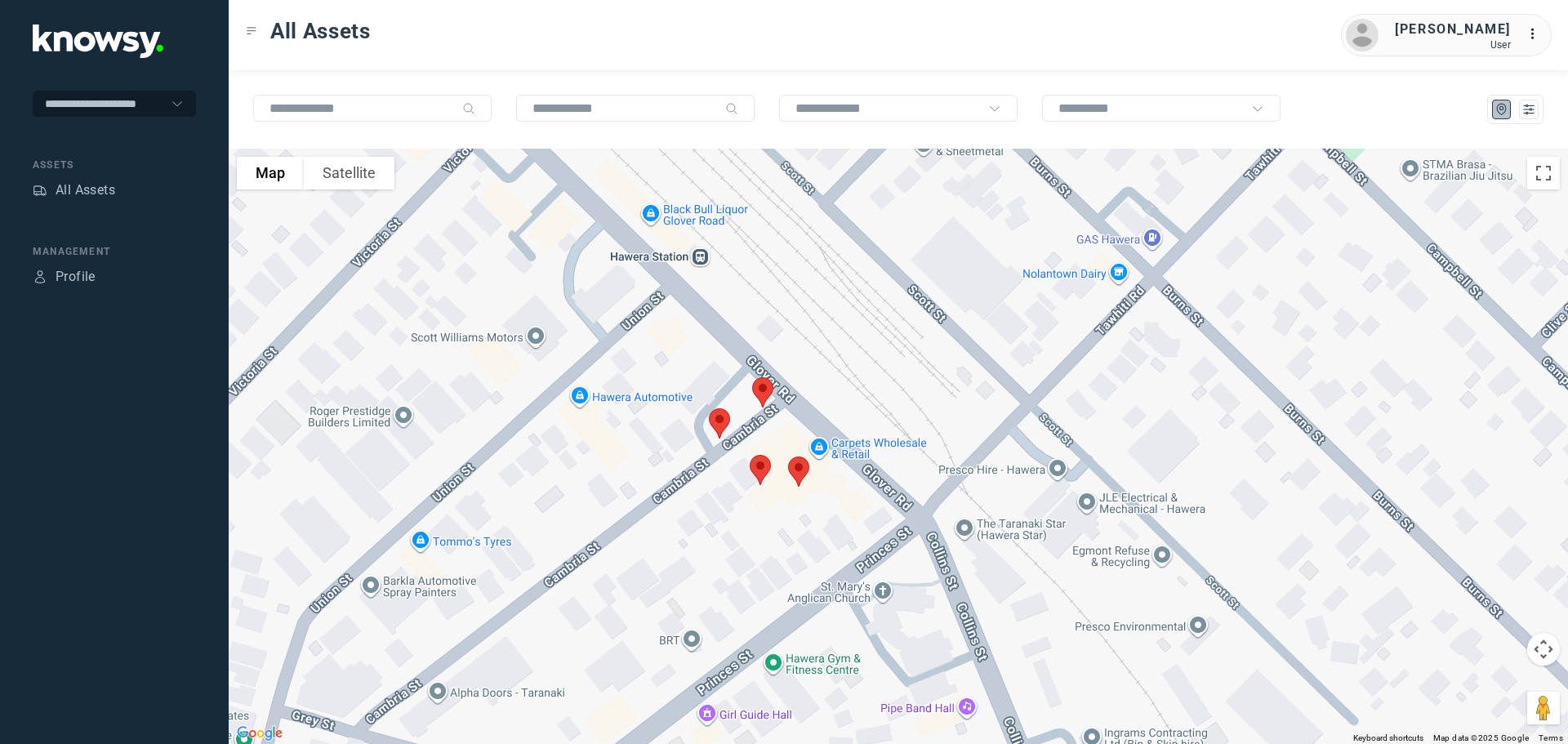
click at [795, 470] on img at bounding box center [799, 471] width 35 height 43
click at [858, 367] on button "Close" at bounding box center [853, 380] width 40 height 40
click at [757, 468] on img at bounding box center [760, 469] width 35 height 43
click at [817, 368] on button "Close" at bounding box center [813, 378] width 40 height 40
click at [763, 392] on img at bounding box center [763, 392] width 35 height 43
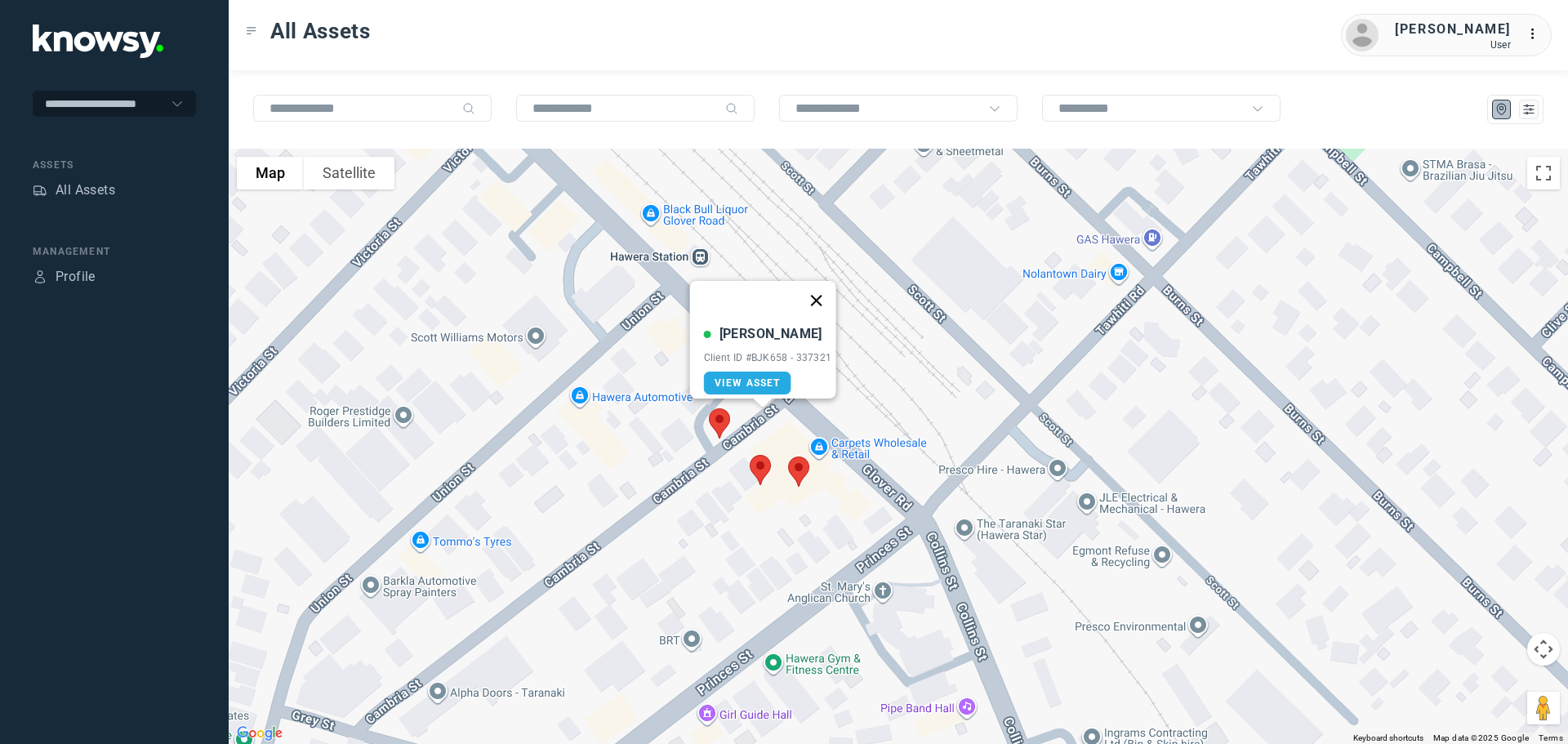
click at [822, 292] on button "Close" at bounding box center [816, 301] width 40 height 40
click at [716, 418] on img at bounding box center [720, 423] width 35 height 43
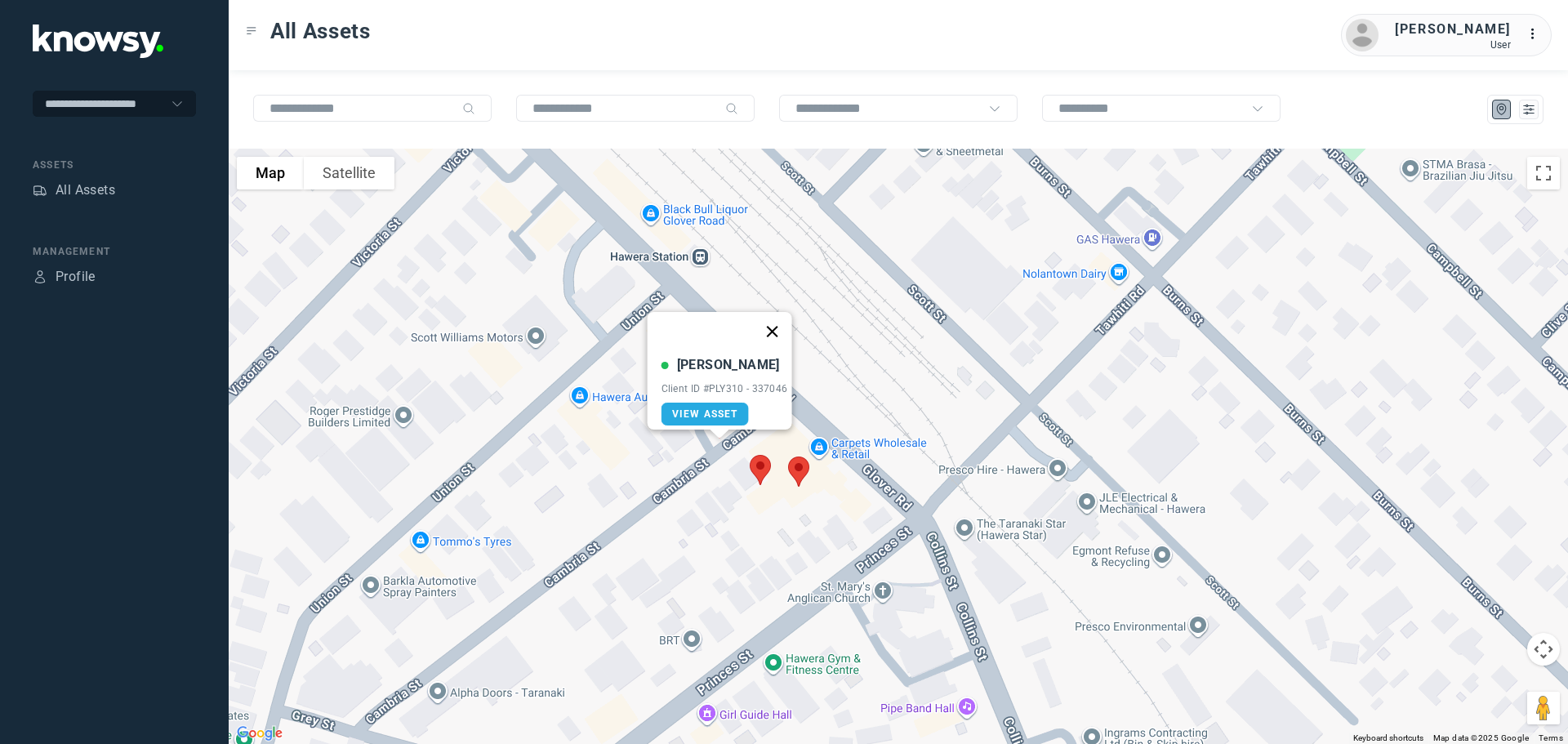
click at [773, 324] on button "Close" at bounding box center [772, 331] width 40 height 40
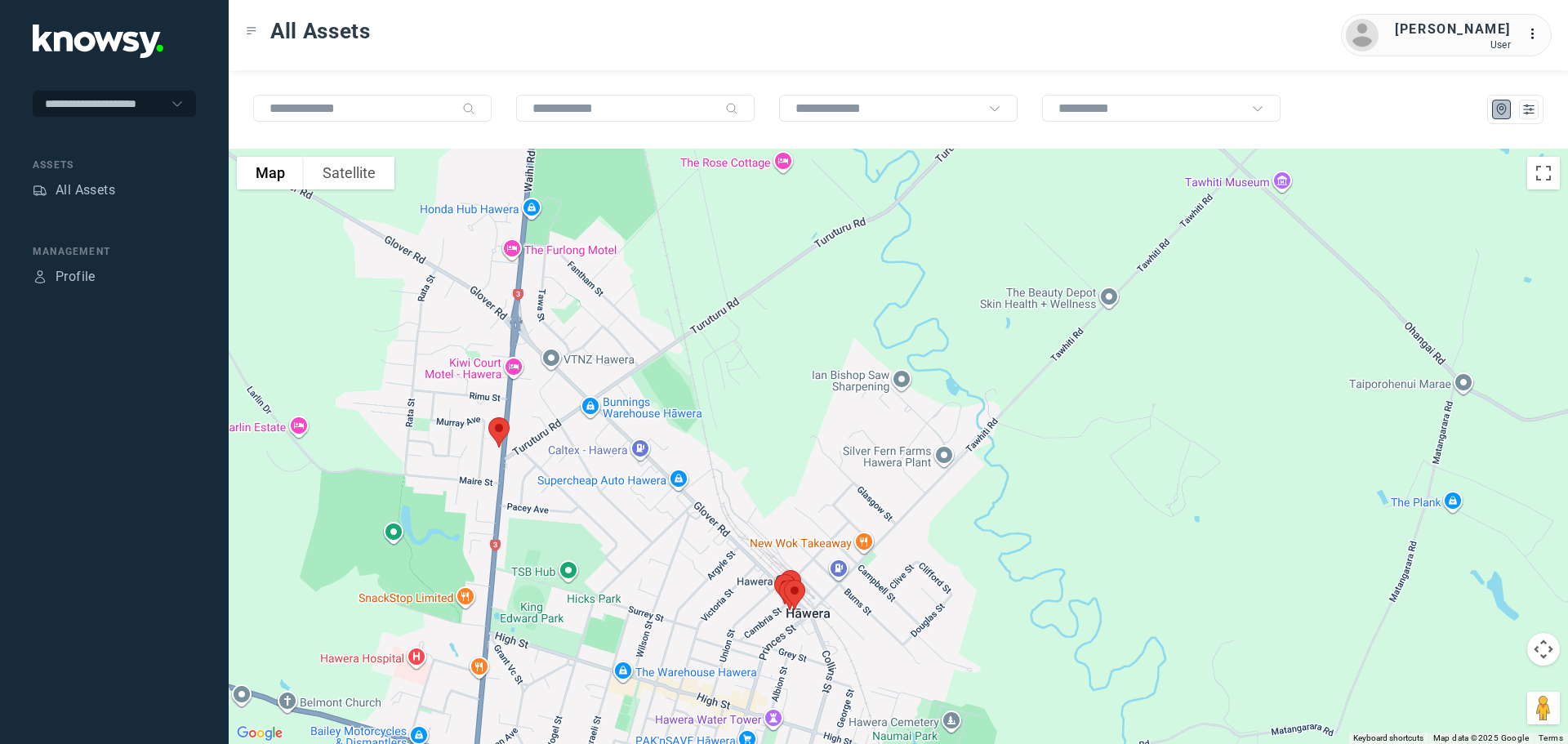
drag, startPoint x: 604, startPoint y: 470, endPoint x: 656, endPoint y: 557, distance: 101.4
click at [656, 557] on div at bounding box center [898, 446] width 1340 height 596
